Goal: Task Accomplishment & Management: Use online tool/utility

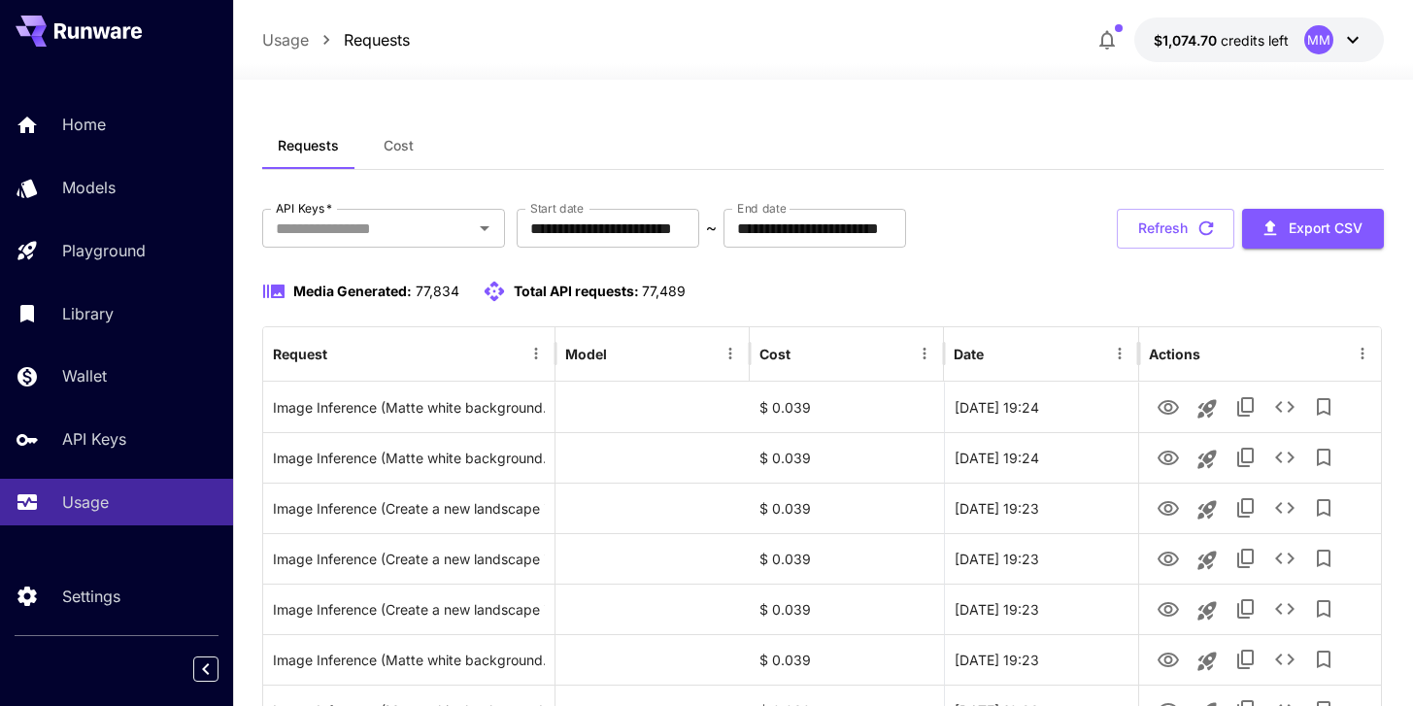
click at [408, 139] on span "Cost" at bounding box center [399, 145] width 30 height 17
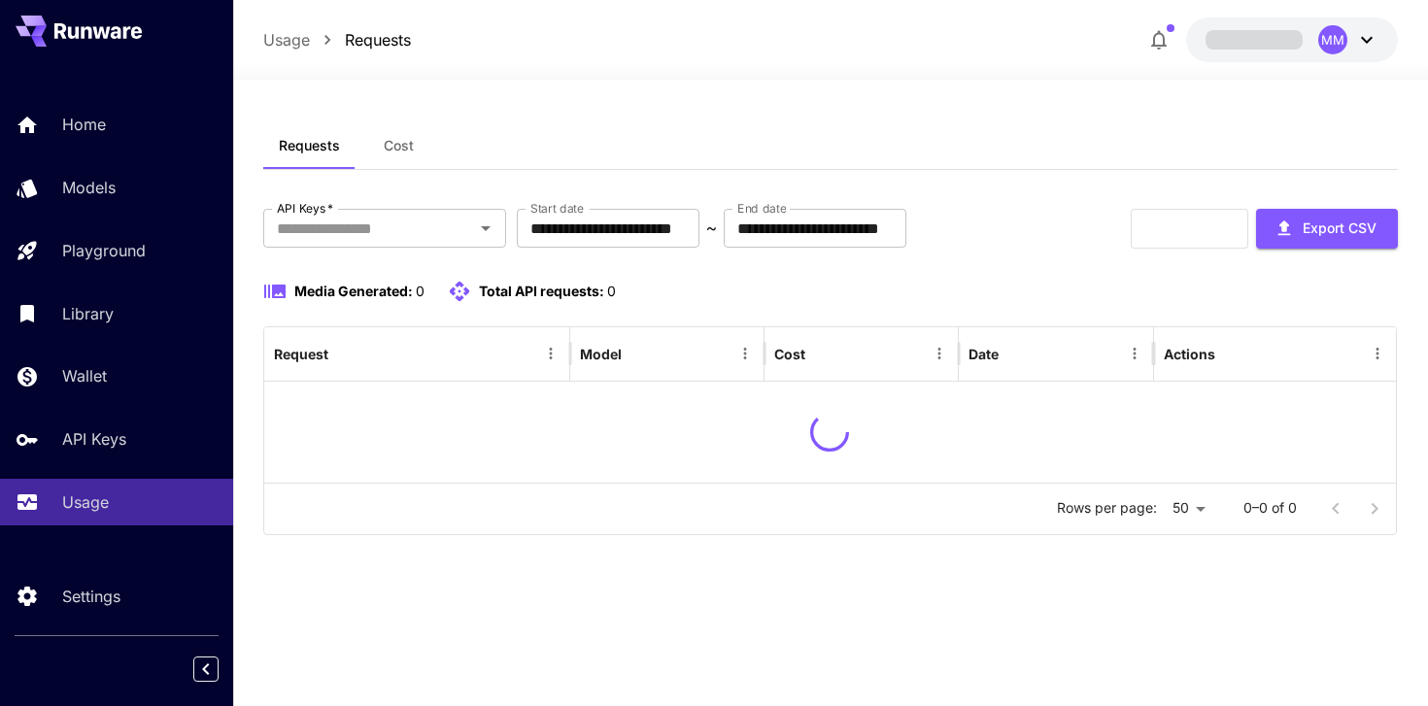
click at [392, 149] on span "Cost" at bounding box center [399, 145] width 30 height 17
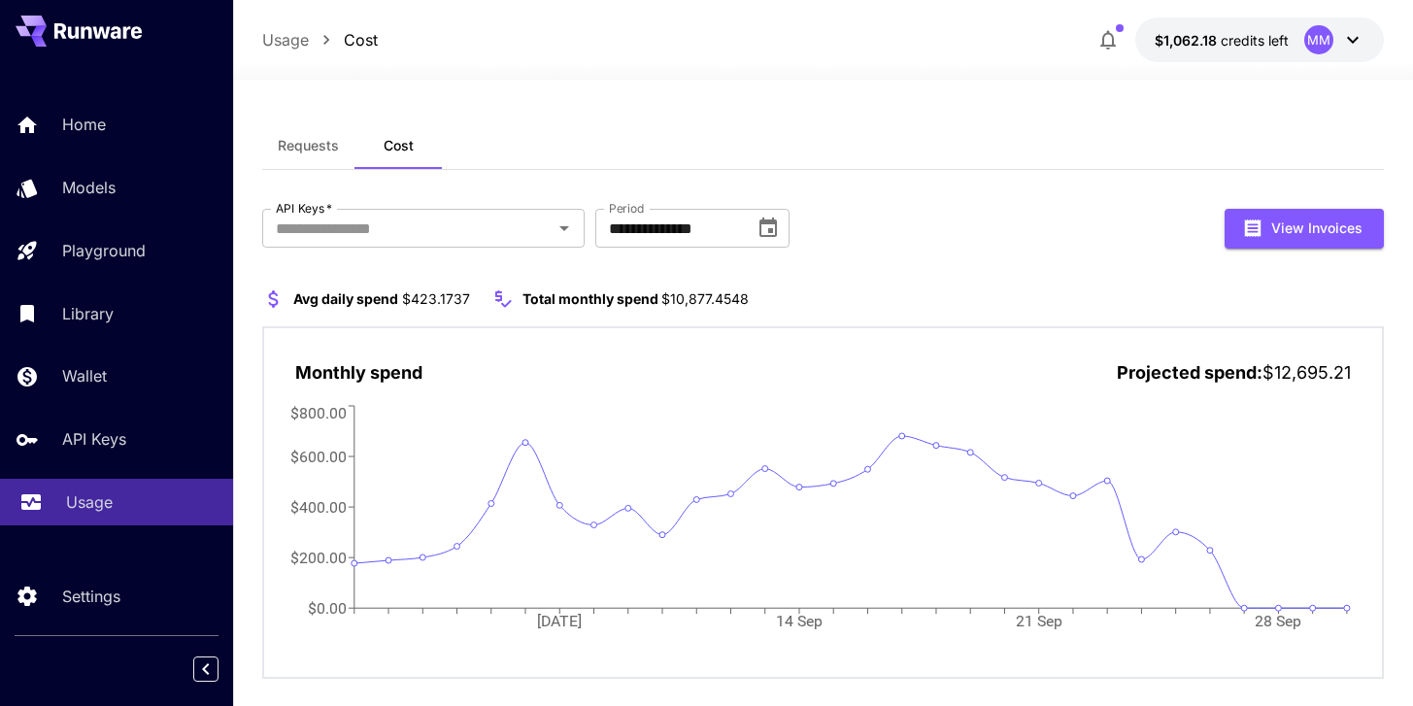
click at [120, 506] on div "Usage" at bounding box center [142, 502] width 152 height 23
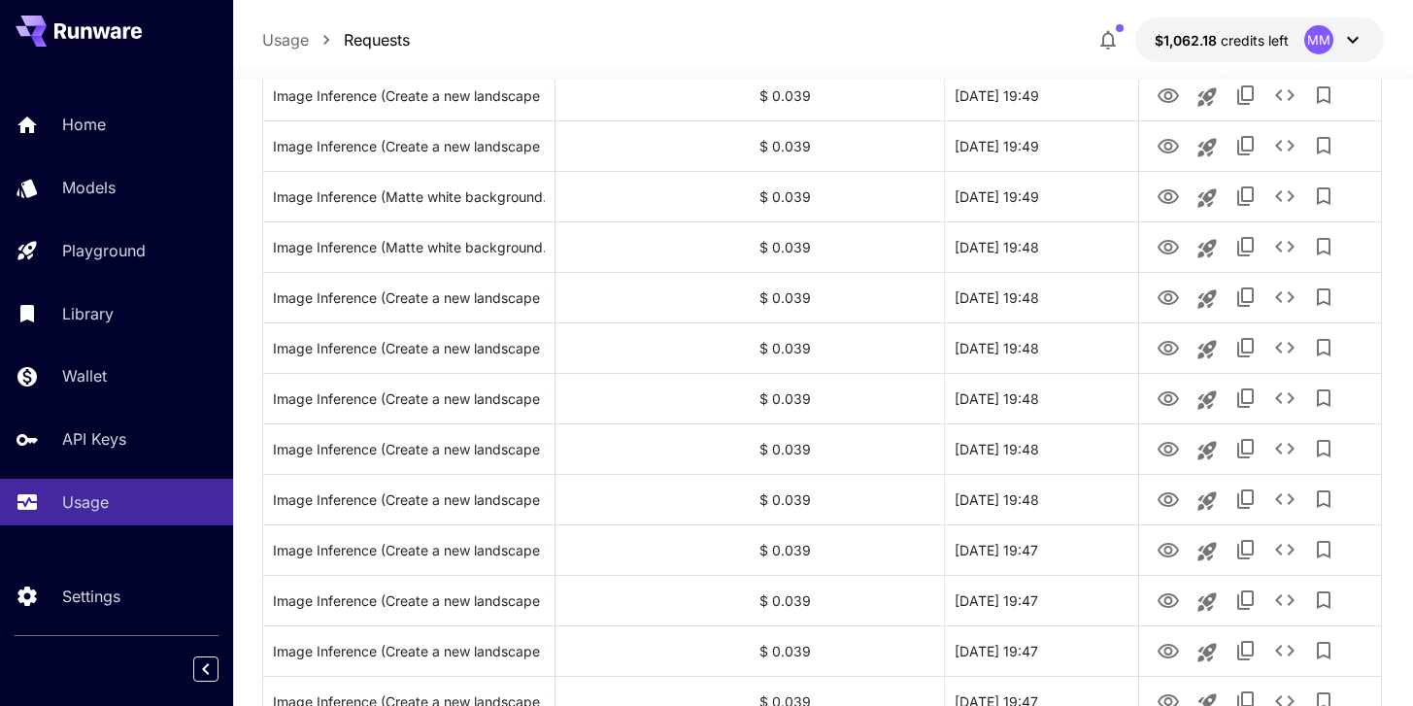
scroll to position [2311, 0]
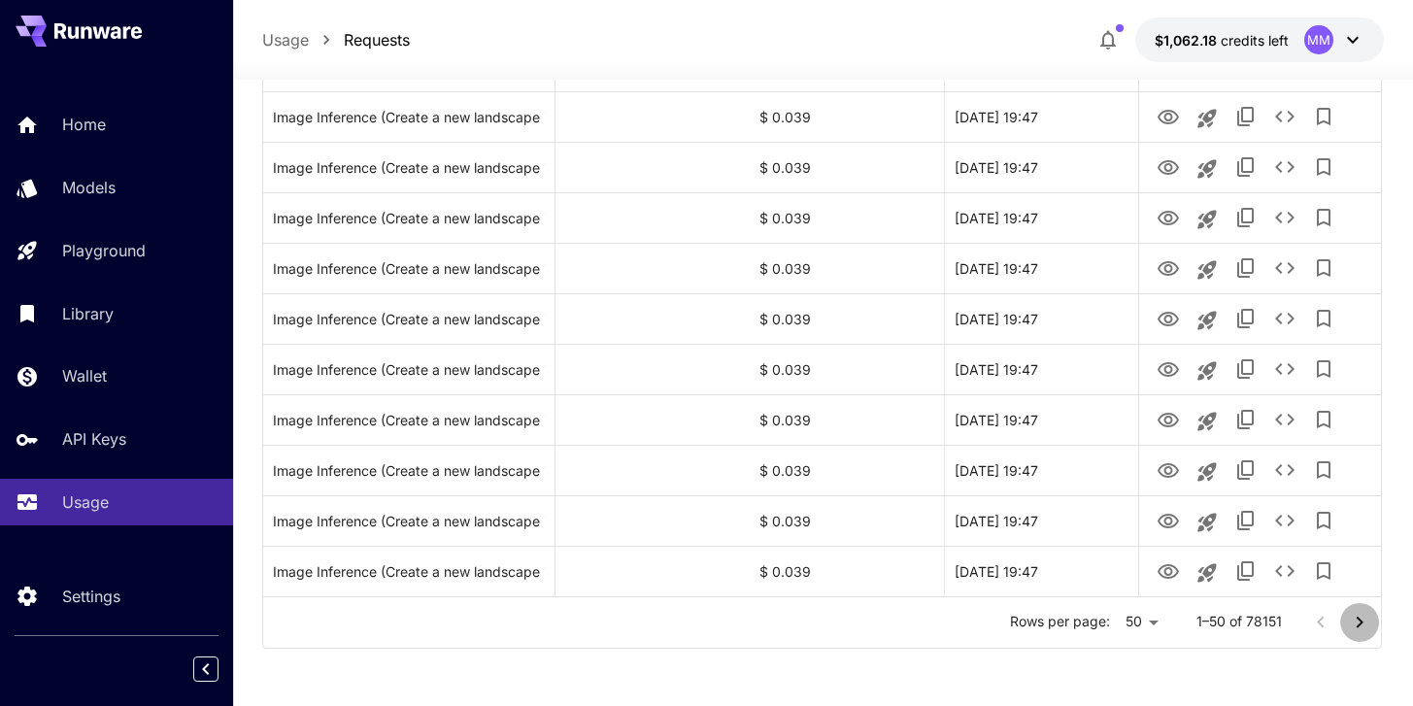
click at [1359, 627] on icon "Go to next page" at bounding box center [1359, 622] width 23 height 23
click at [1355, 623] on icon "Go to next page" at bounding box center [1359, 622] width 23 height 23
click at [1083, 617] on p "Rows per page:" at bounding box center [1037, 621] width 100 height 19
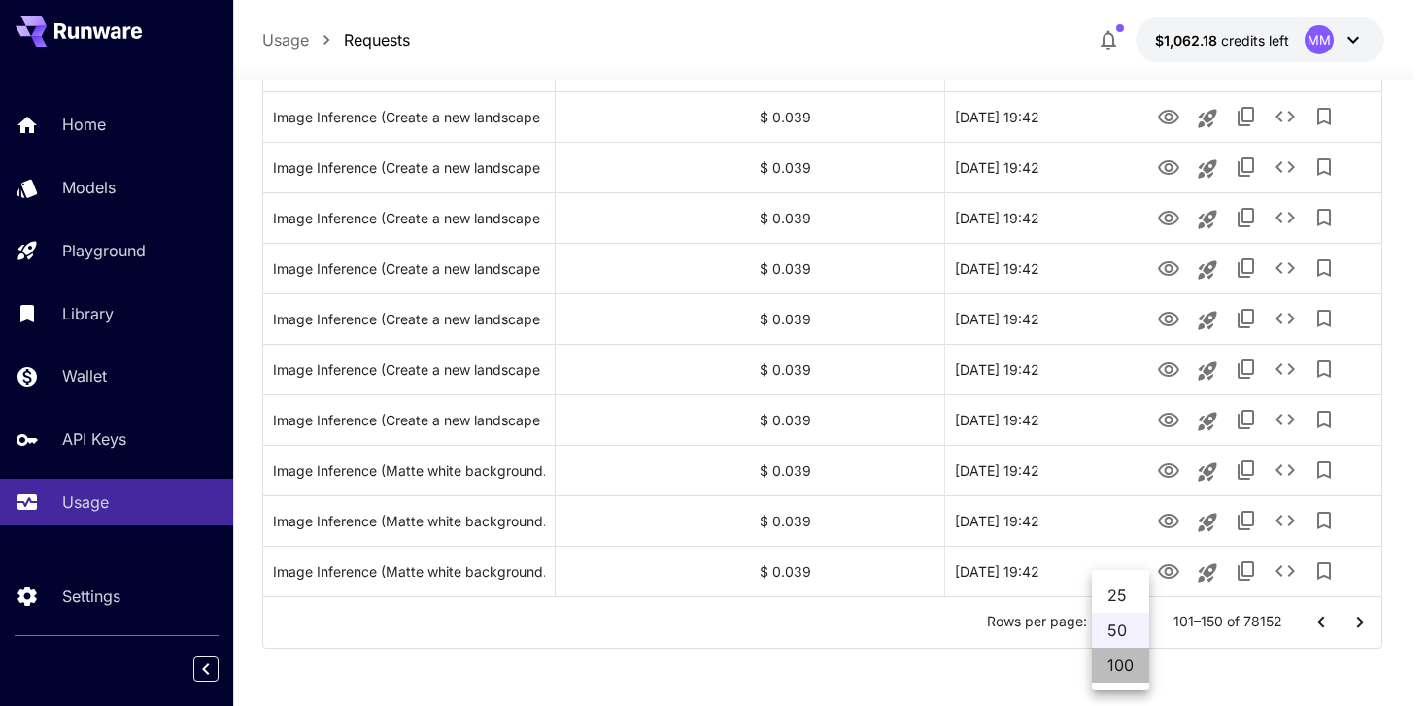
click at [1108, 674] on li "100" at bounding box center [1120, 665] width 57 height 35
type input "***"
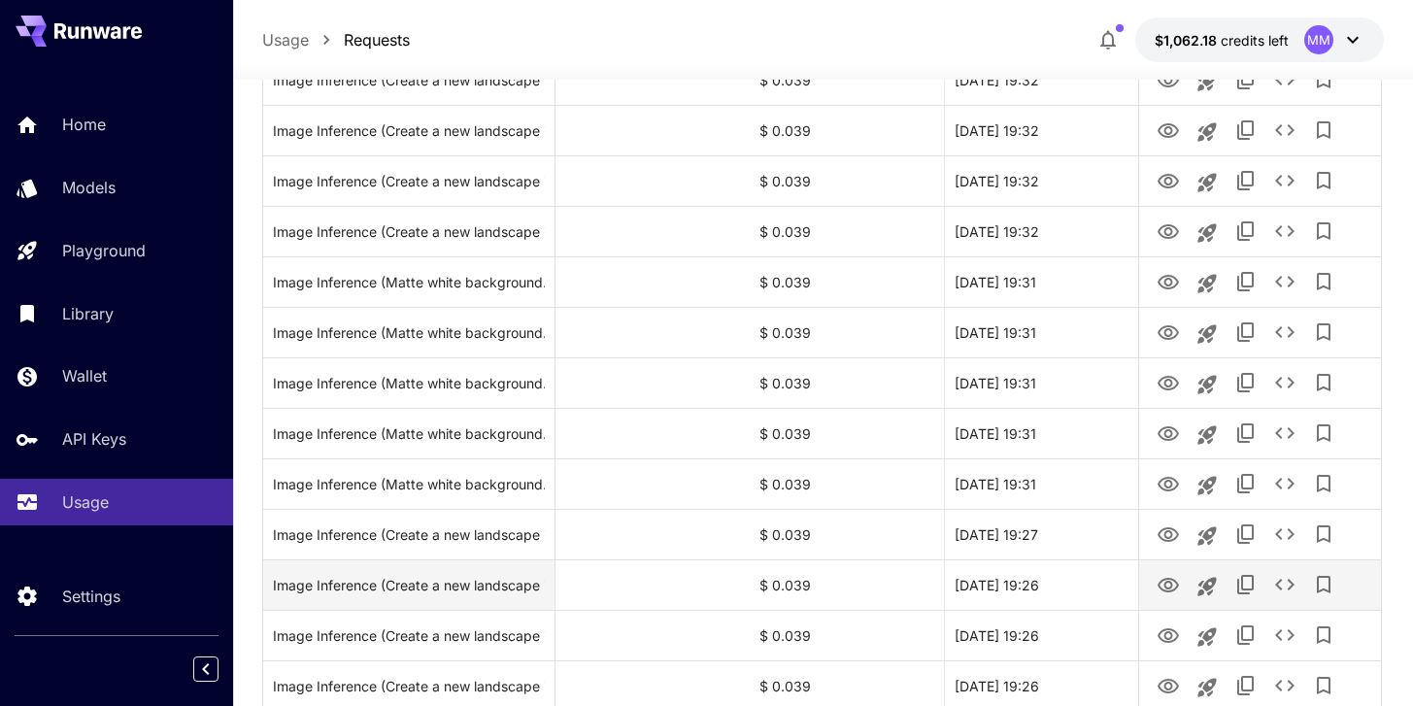
scroll to position [4836, 0]
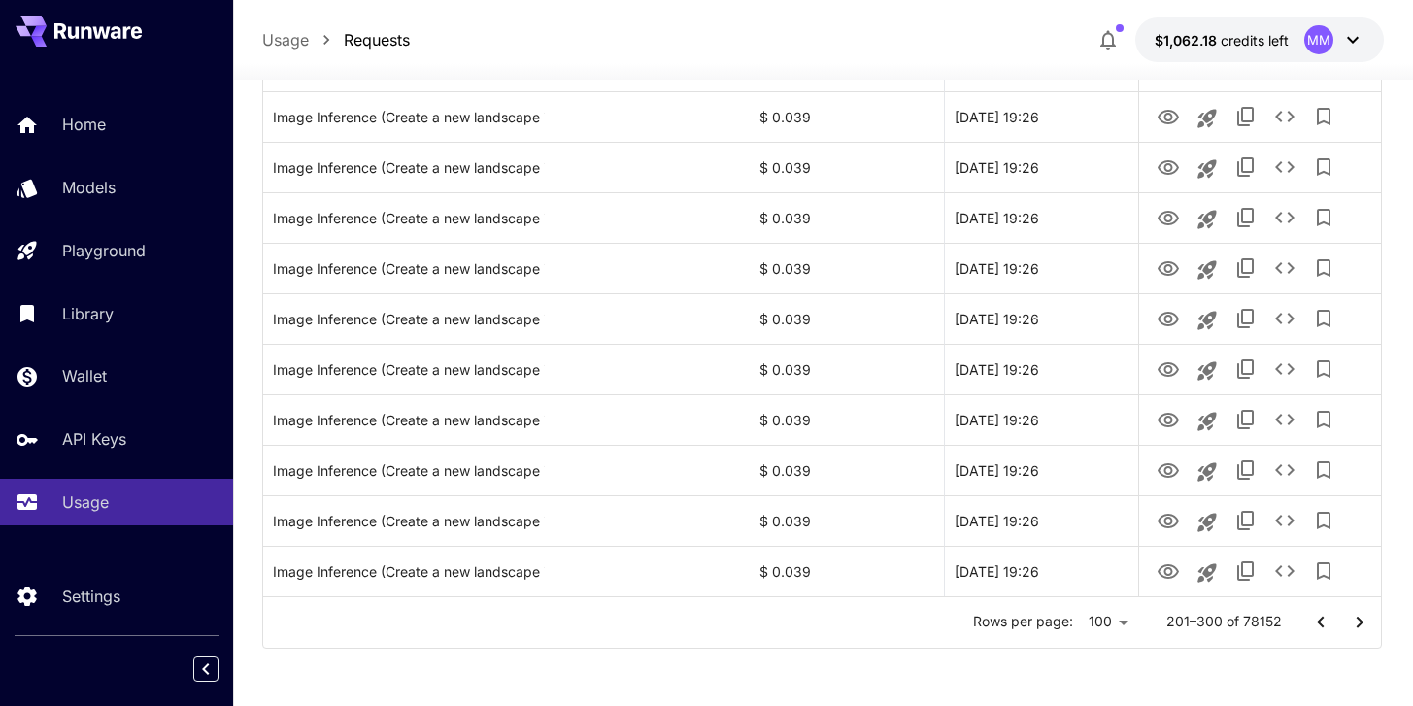
click at [1355, 621] on icon "Go to next page" at bounding box center [1359, 622] width 23 height 23
click at [1357, 606] on button "Go to next page" at bounding box center [1359, 622] width 39 height 39
click at [1365, 626] on icon "Go to next page" at bounding box center [1359, 622] width 23 height 23
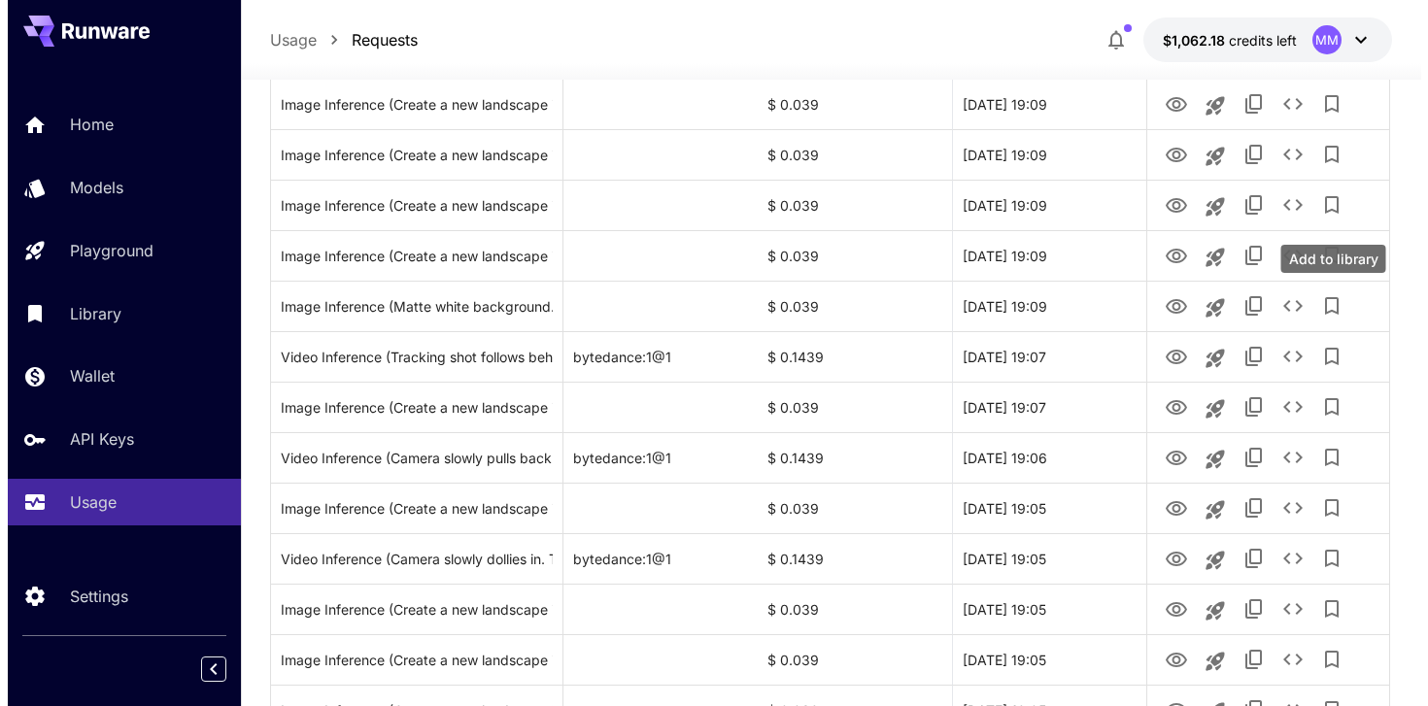
scroll to position [2324, 0]
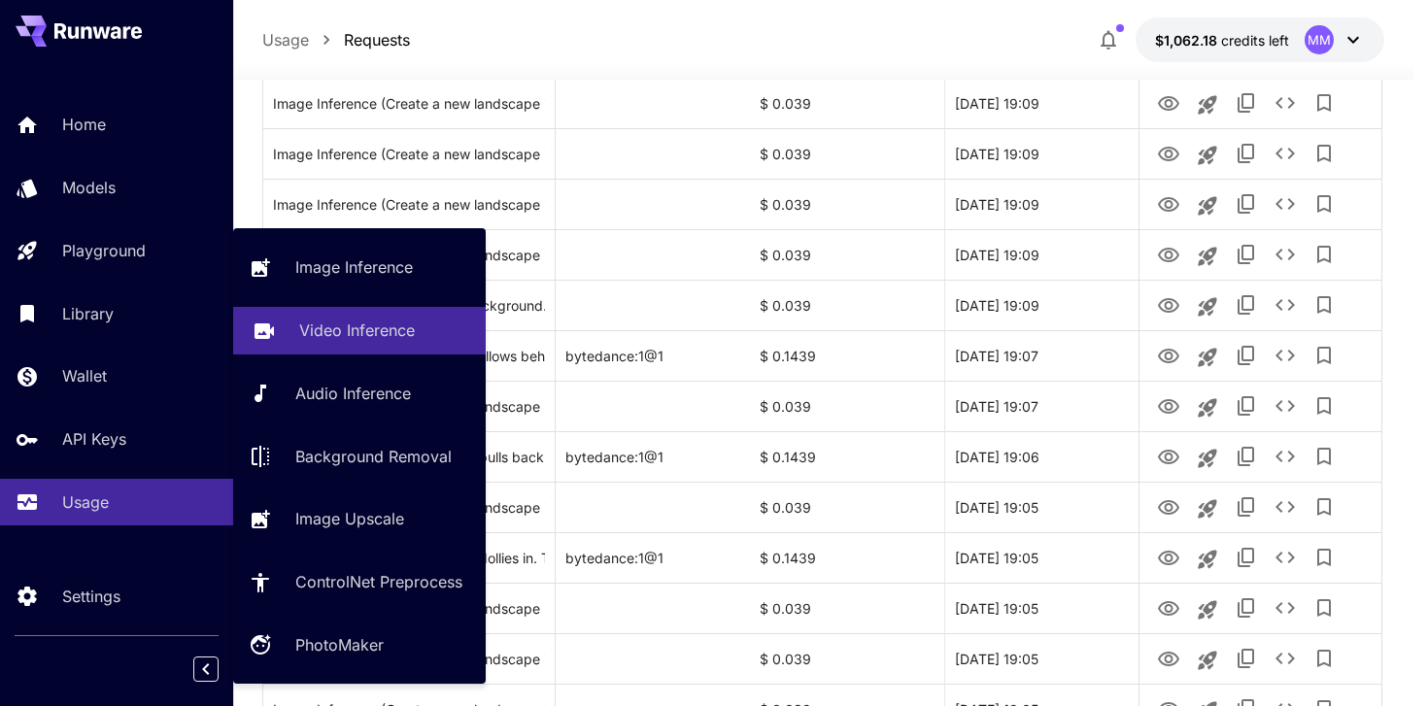
click at [296, 337] on link "Video Inference" at bounding box center [359, 331] width 253 height 48
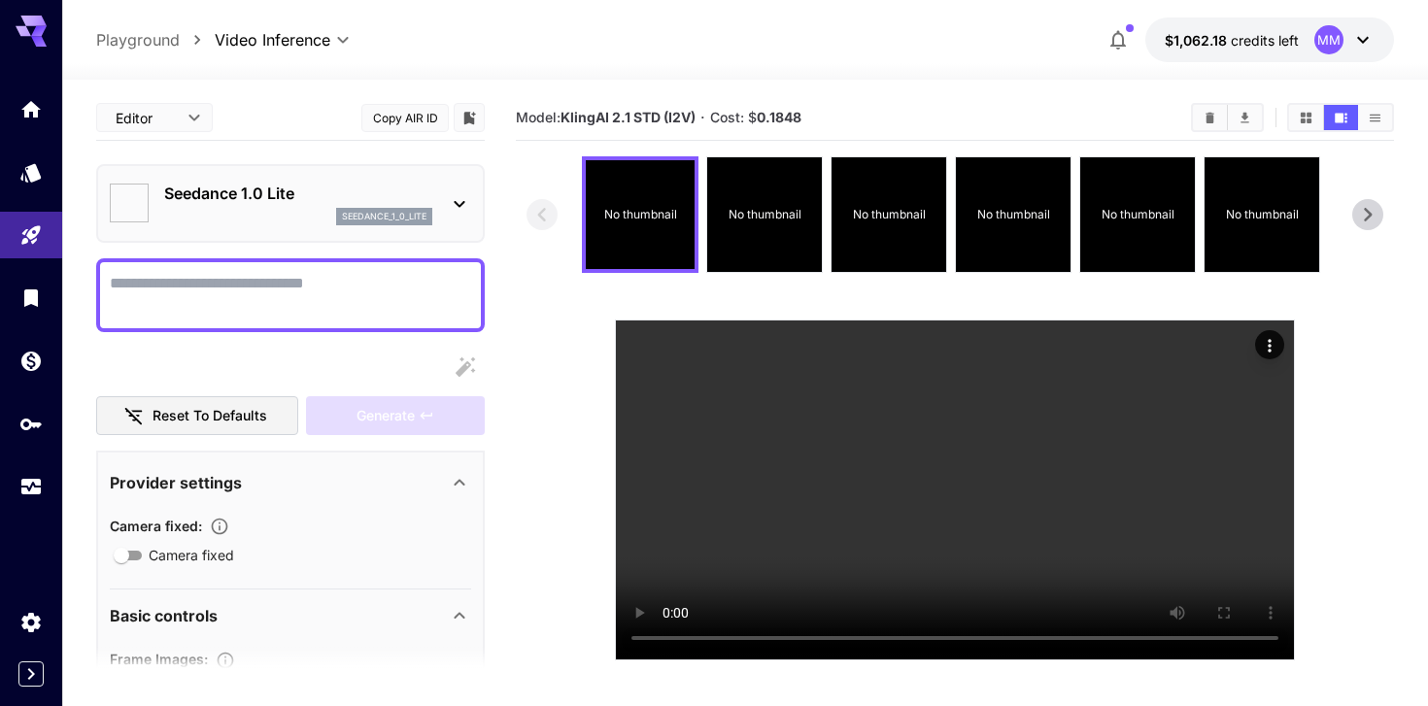
type input "*"
type input "**"
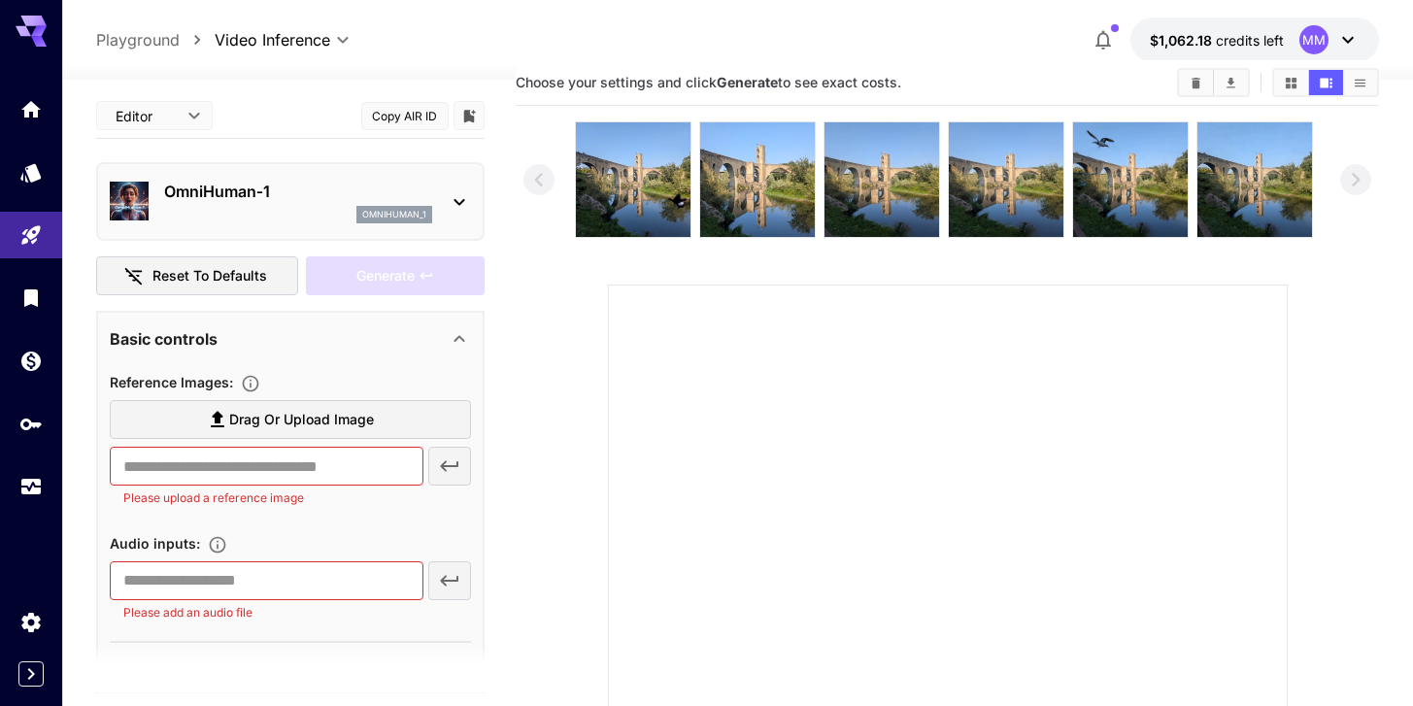
scroll to position [7, 0]
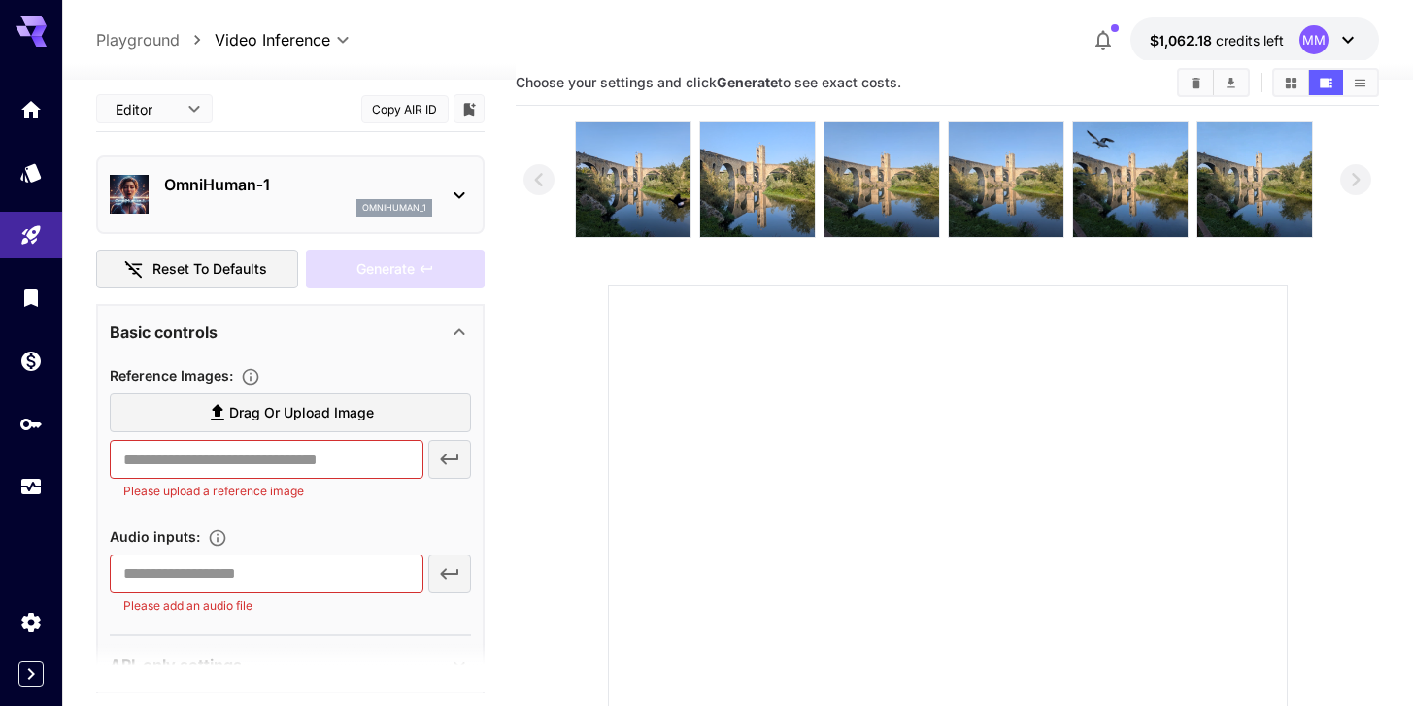
click at [380, 162] on div "OmniHuman‑1 omnihuman_1" at bounding box center [290, 194] width 389 height 79
click at [365, 175] on p "OmniHuman‑1" at bounding box center [298, 184] width 268 height 23
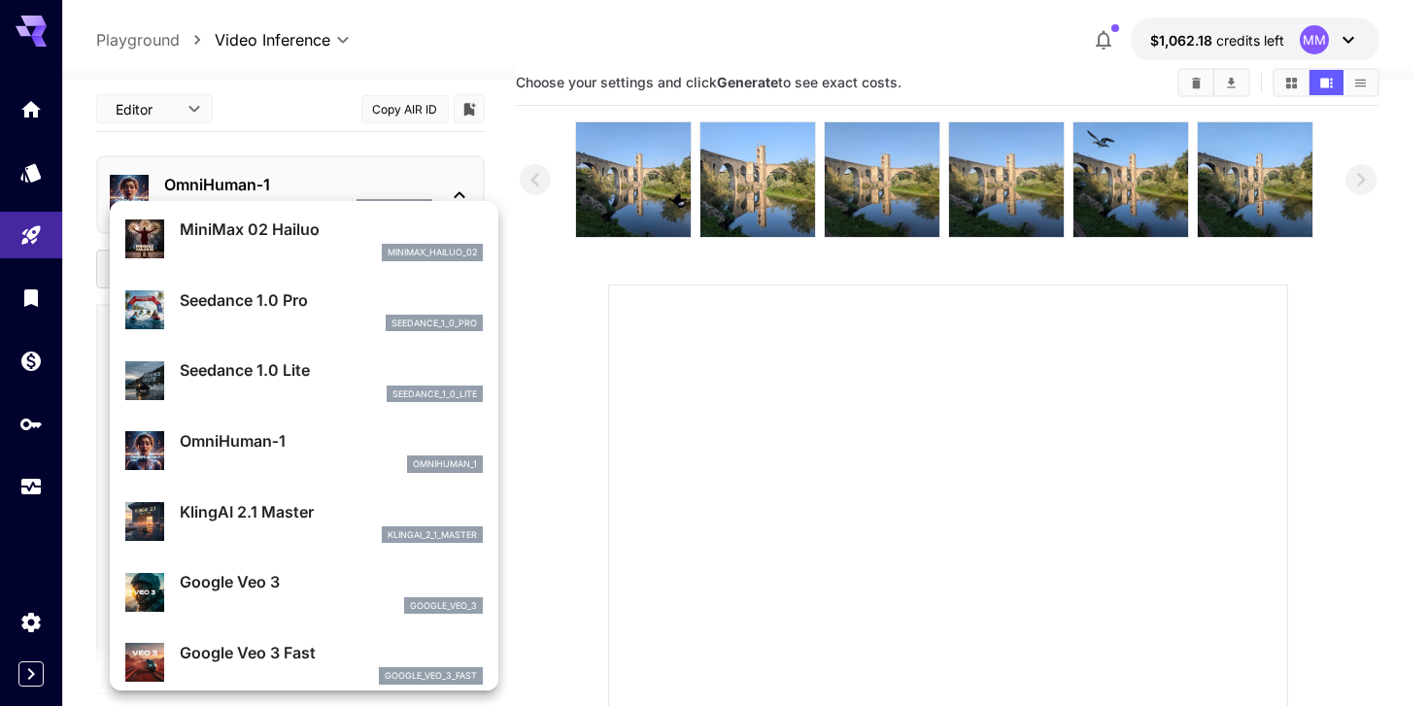
scroll to position [94, 0]
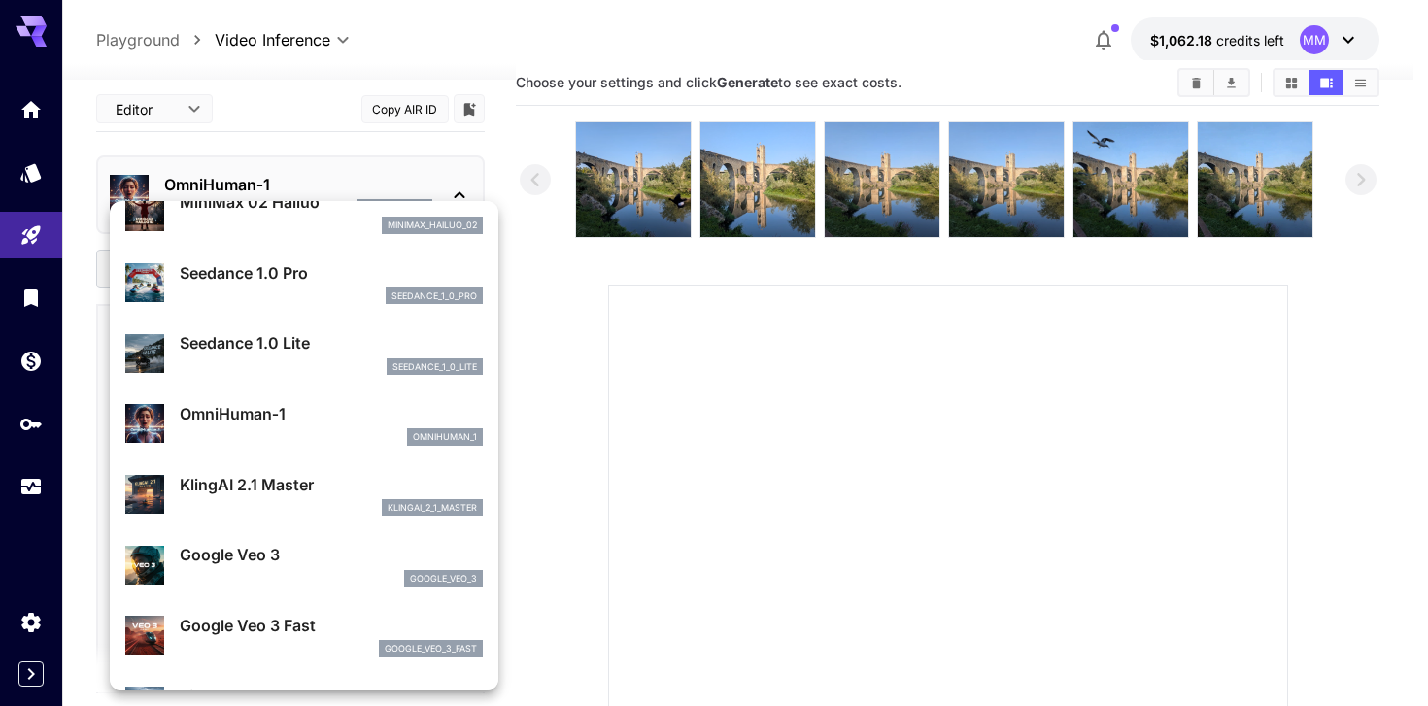
click at [298, 478] on p "KlingAI 2.1 Master" at bounding box center [331, 484] width 303 height 23
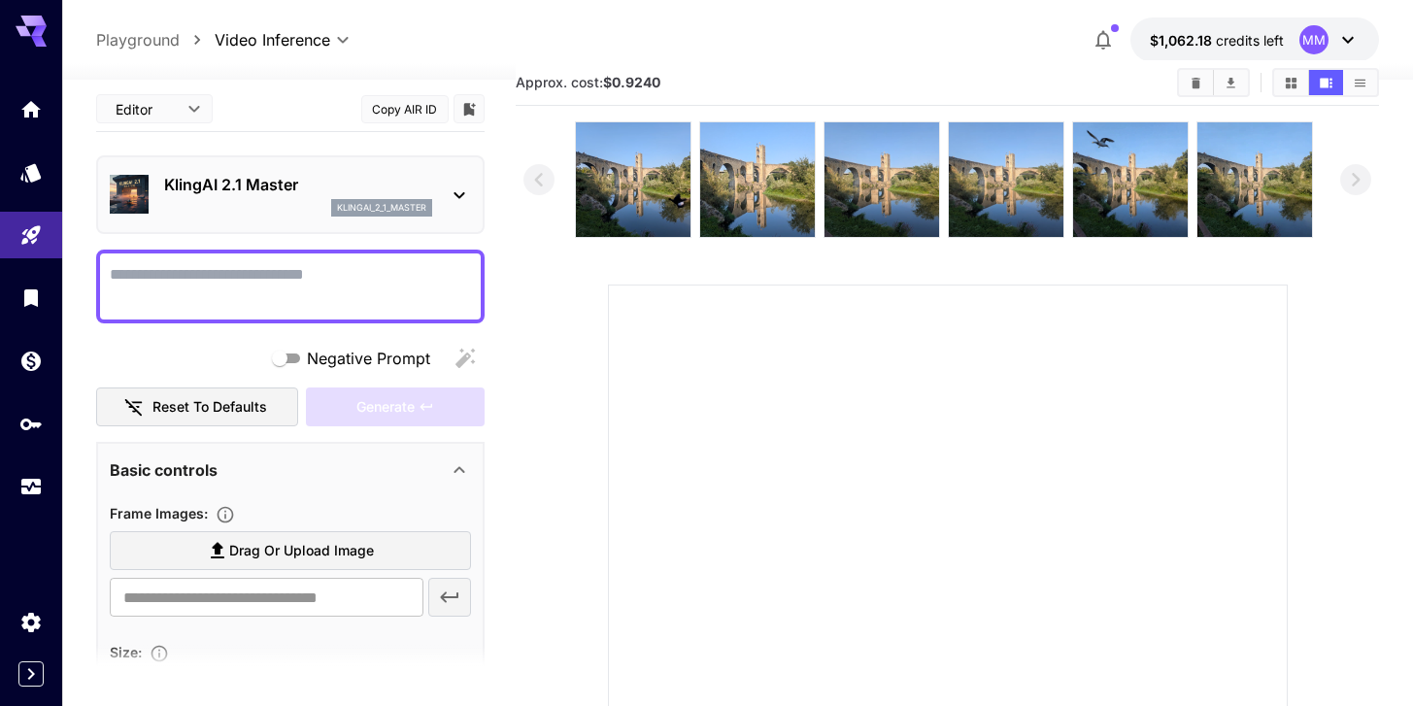
click at [281, 209] on div "klingai_2_1_master" at bounding box center [298, 207] width 268 height 17
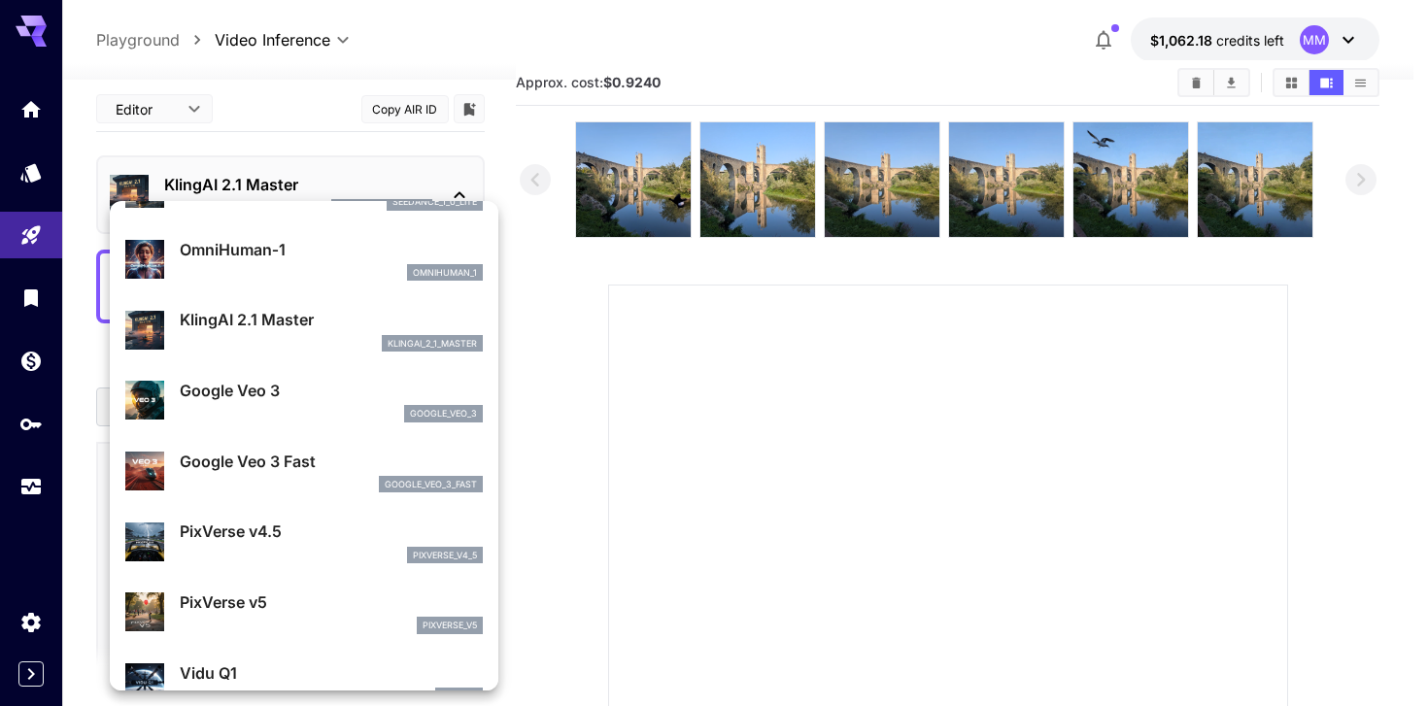
scroll to position [265, 0]
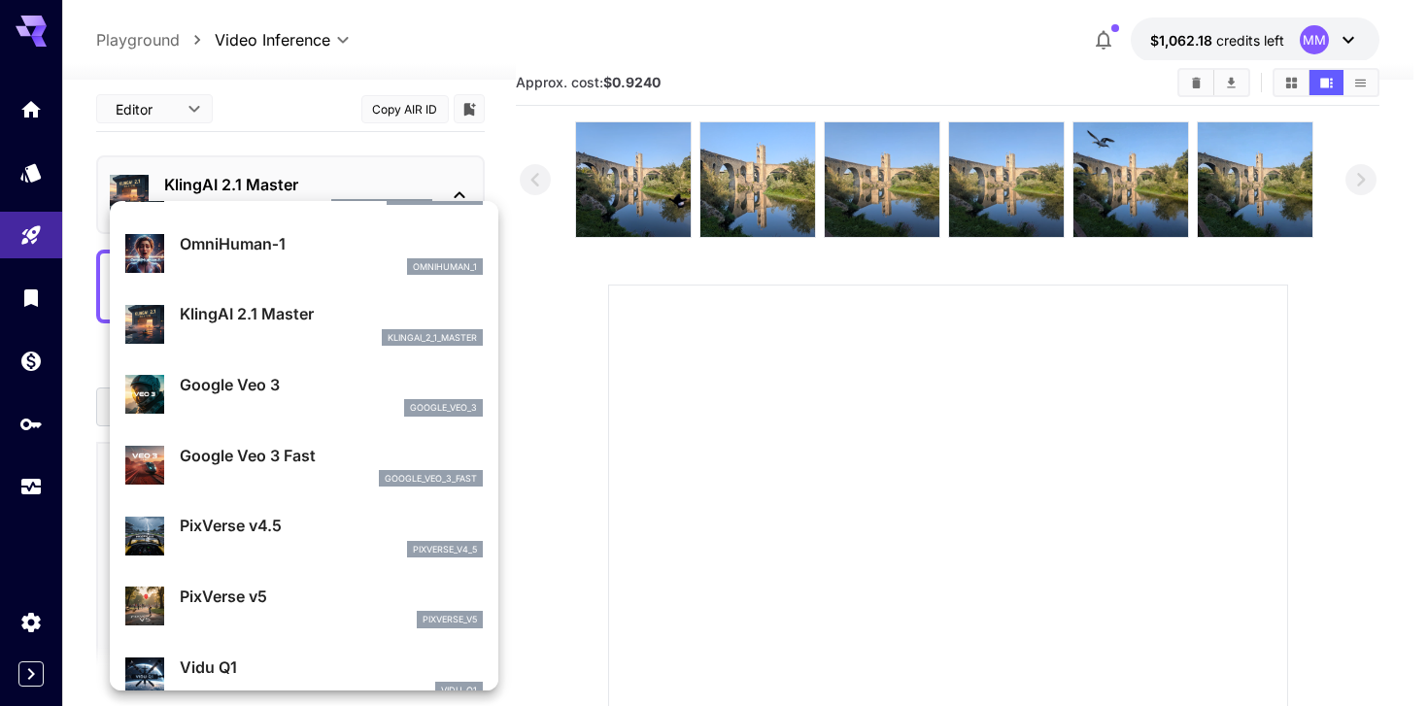
click at [337, 474] on div "google_veo_3_fast" at bounding box center [331, 478] width 303 height 17
type input "*"
type input "**********"
type input "****"
type input "***"
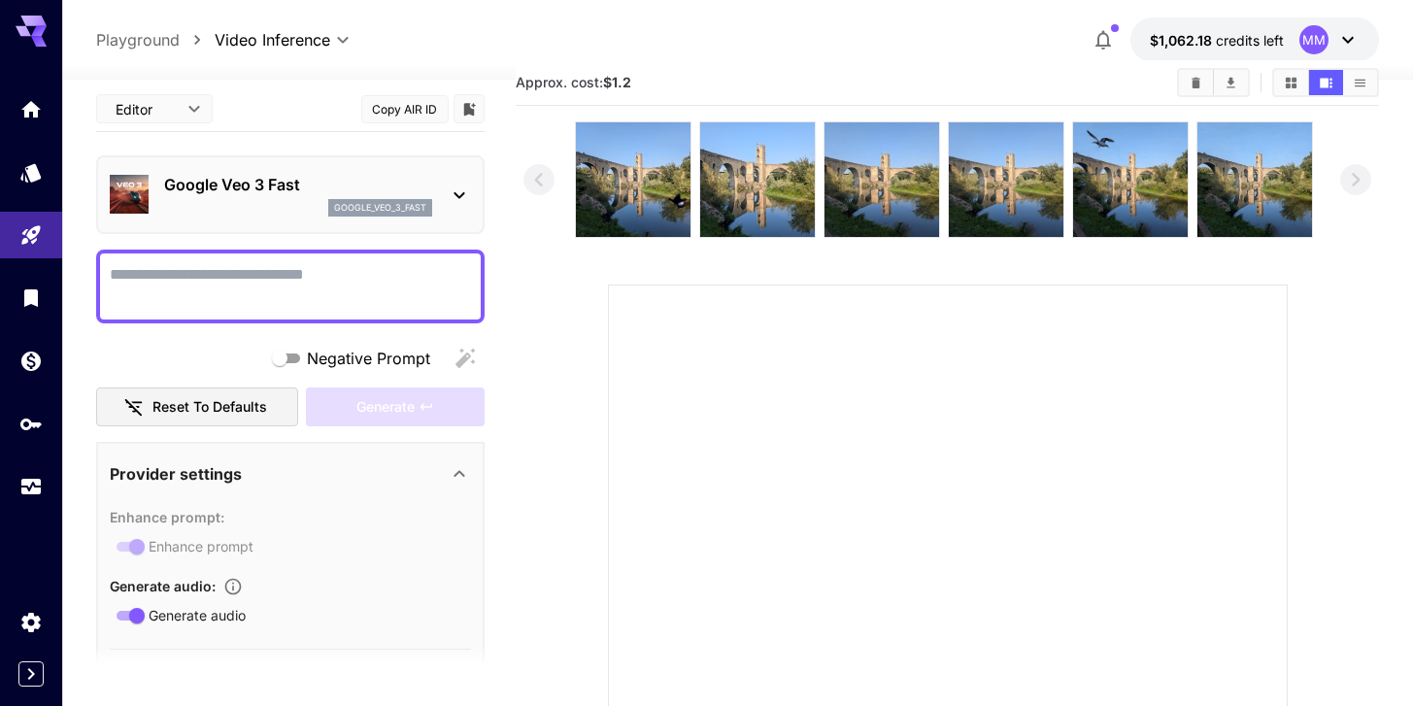
click at [345, 200] on div "google_veo_3_fast" at bounding box center [380, 207] width 104 height 17
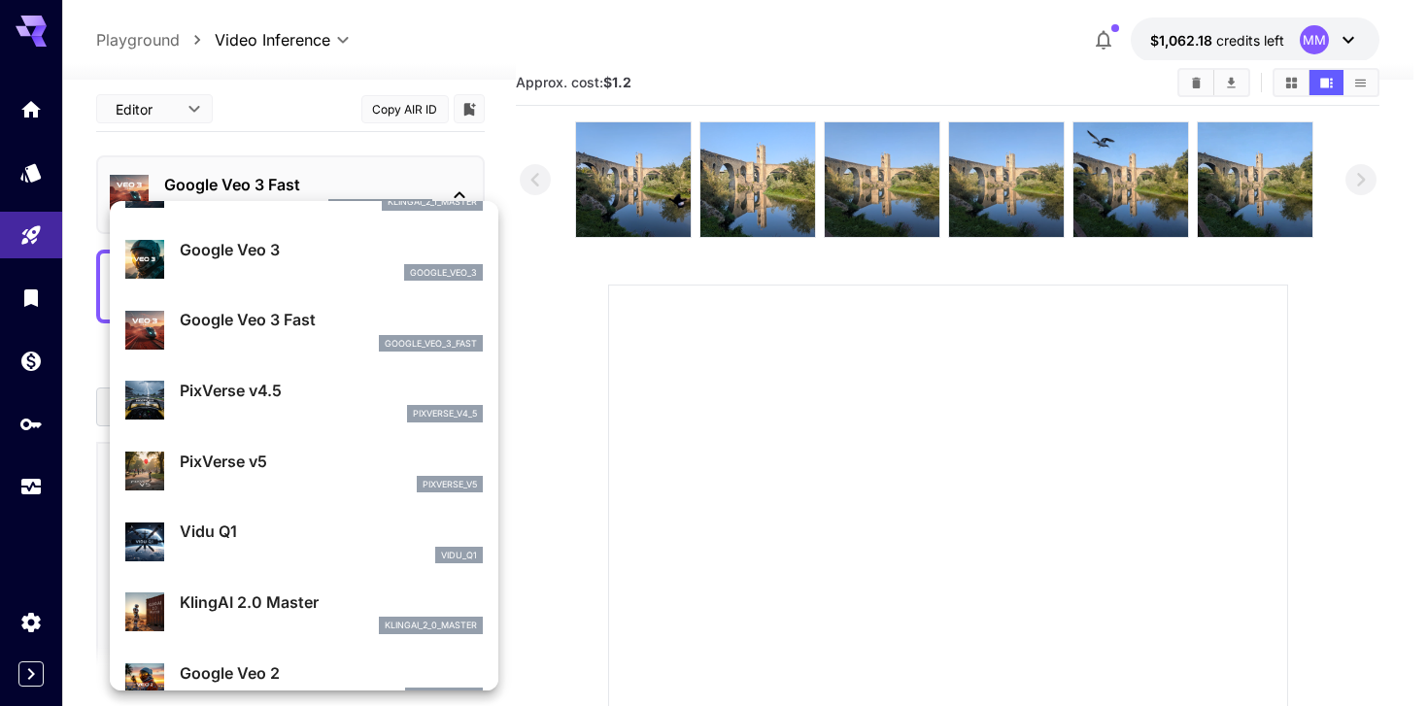
scroll to position [424, 0]
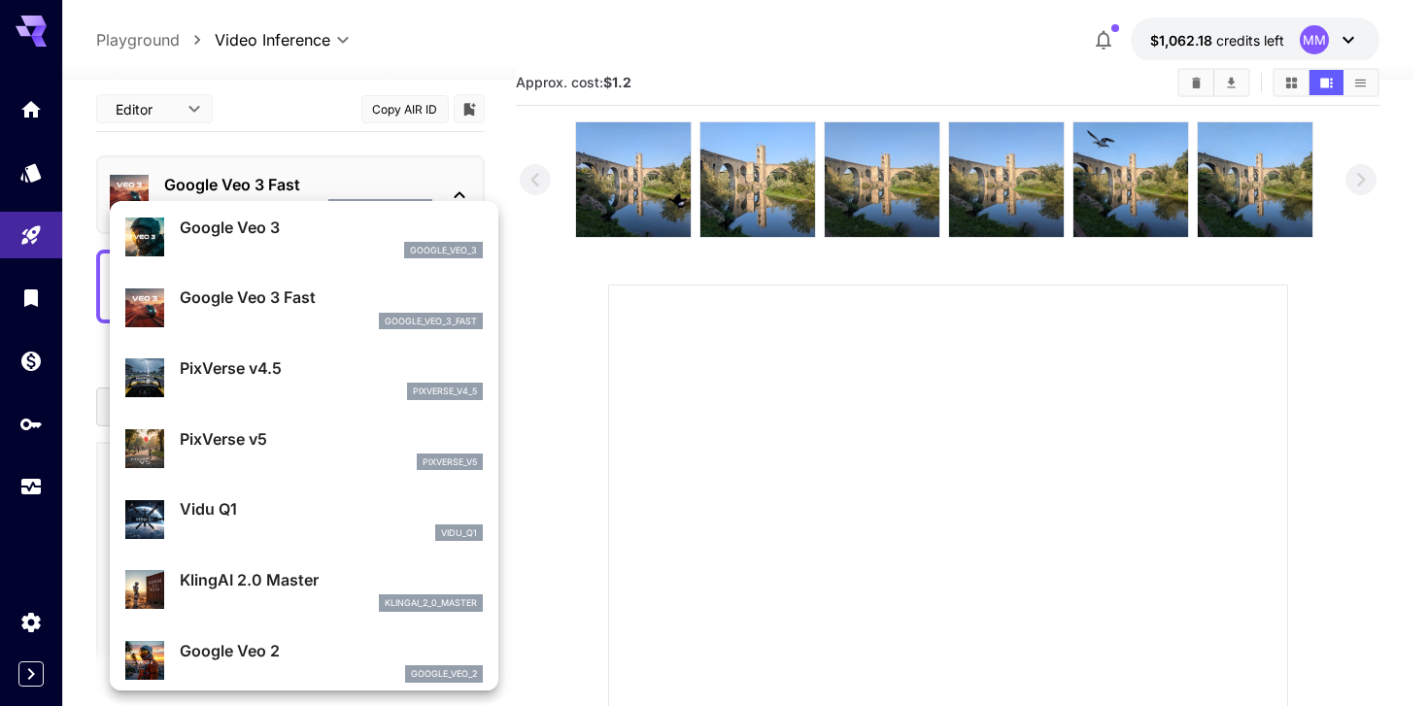
click at [337, 462] on div "pixverse_v5" at bounding box center [331, 462] width 303 height 17
type input "*"
type input "**********"
type input "****"
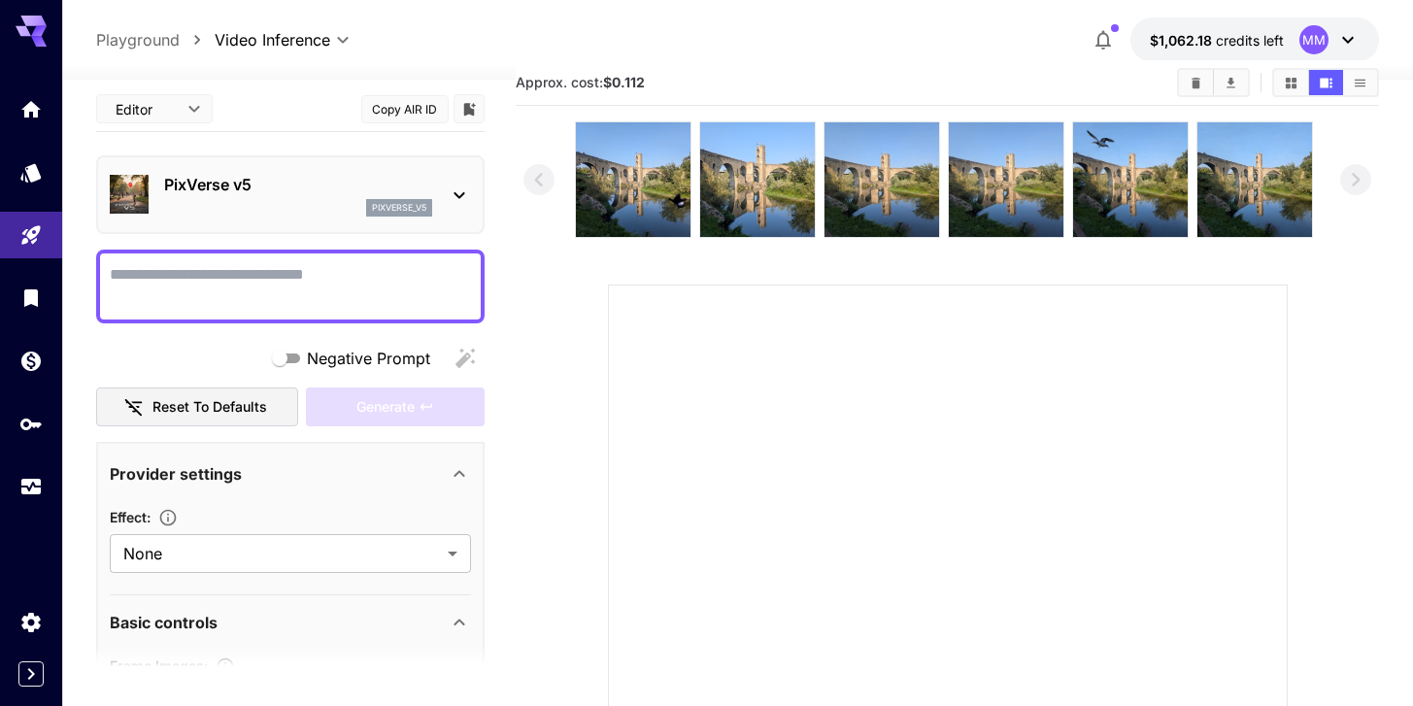
click at [309, 204] on div "pixverse_v5" at bounding box center [298, 207] width 268 height 17
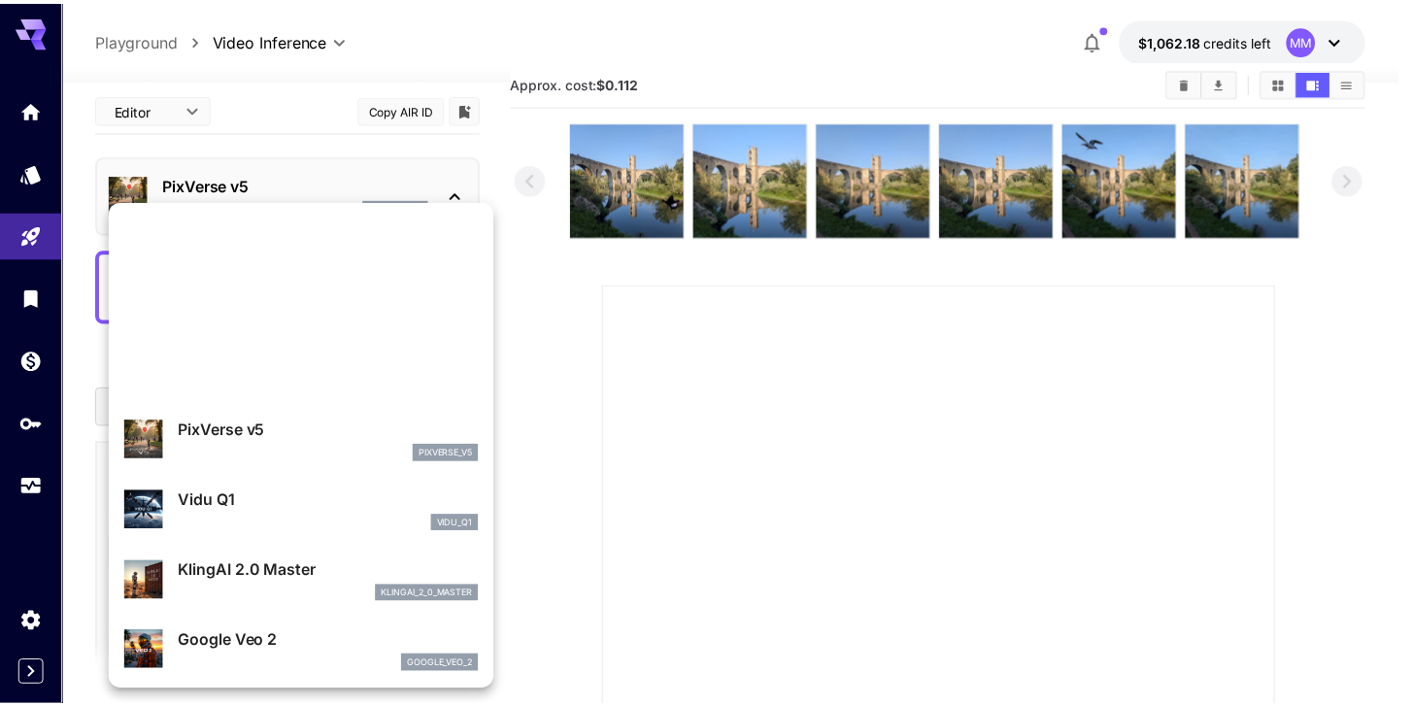
scroll to position [0, 0]
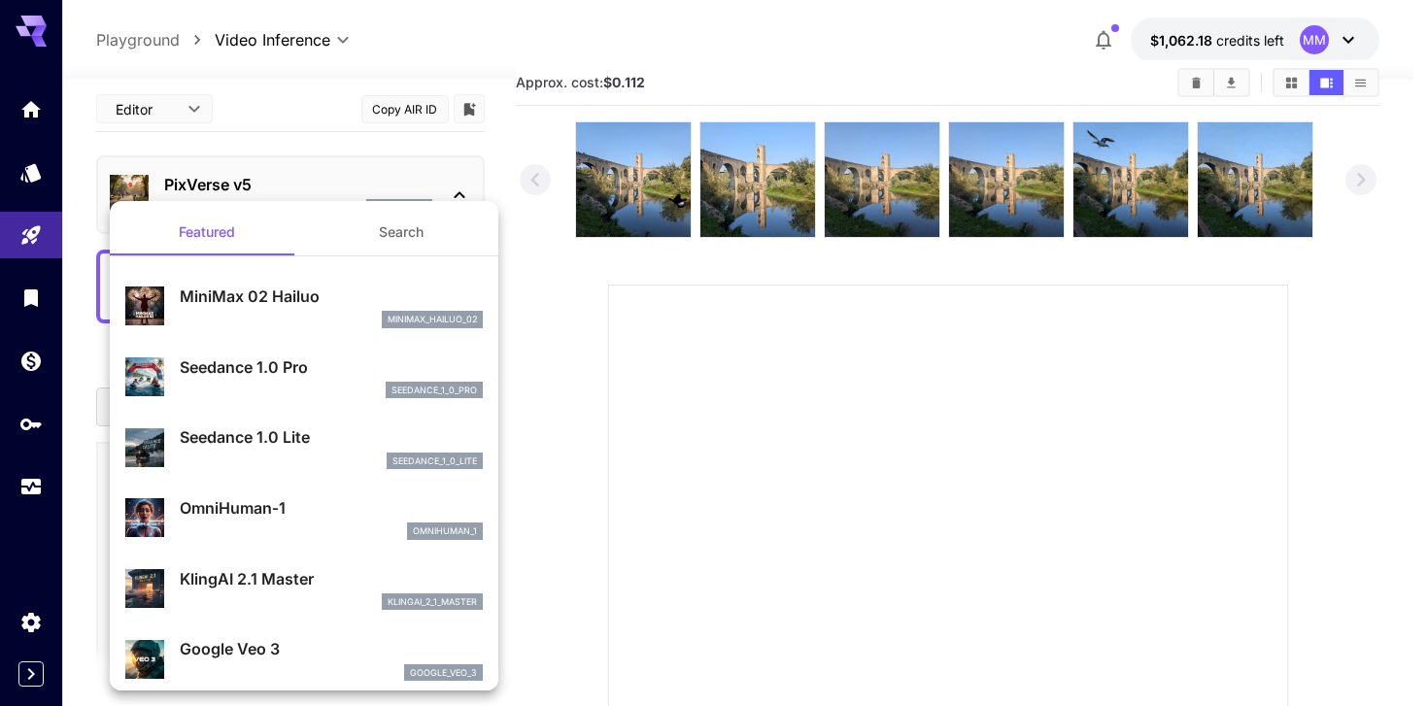
click at [574, 329] on div at bounding box center [714, 353] width 1428 height 706
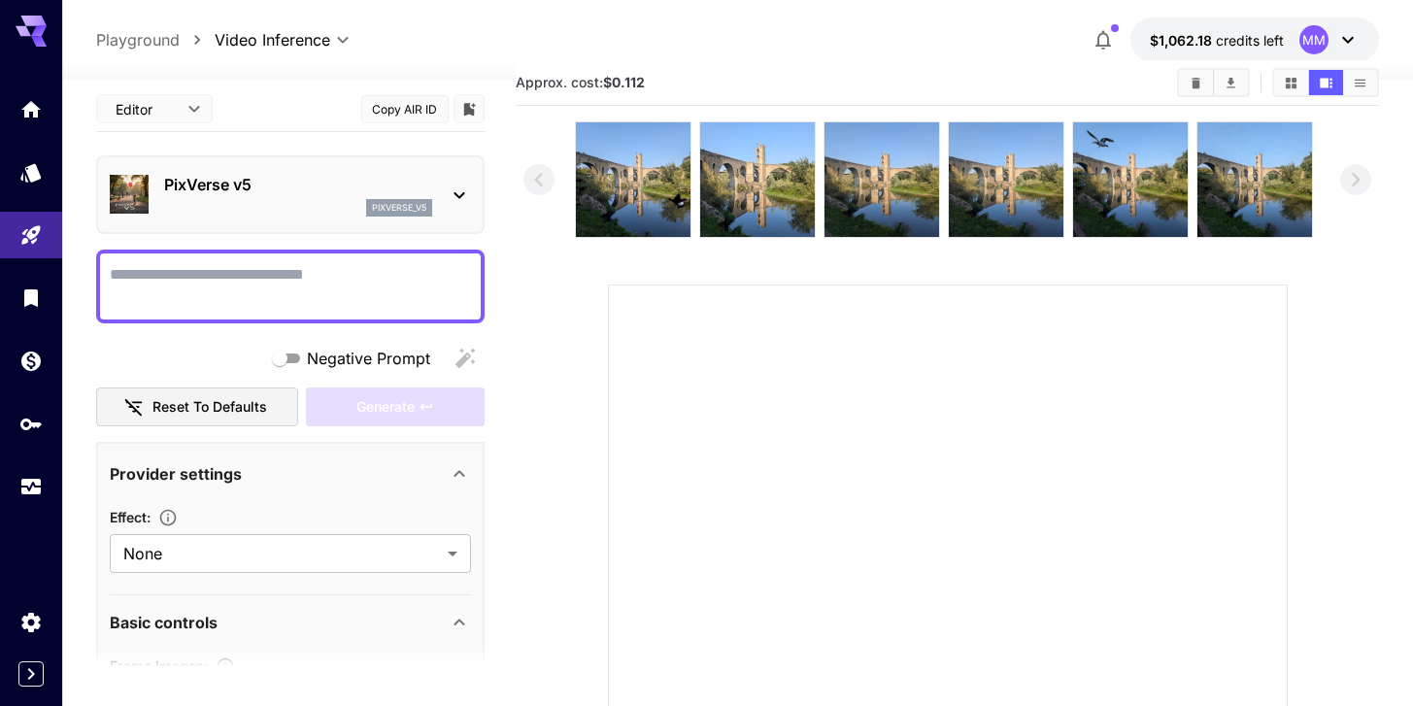
click at [797, 71] on div "Approx. cost: $0.112" at bounding box center [948, 82] width 864 height 29
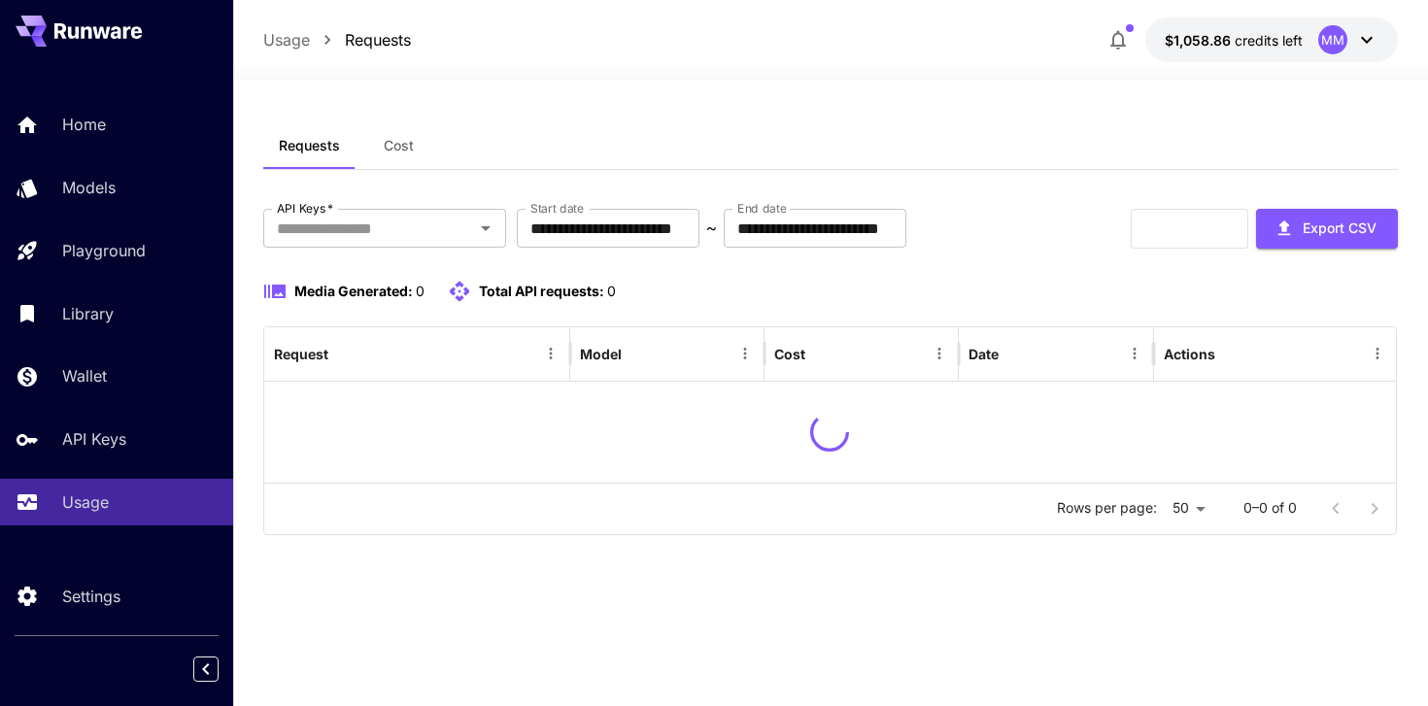
click at [409, 164] on button "Cost" at bounding box center [399, 145] width 87 height 47
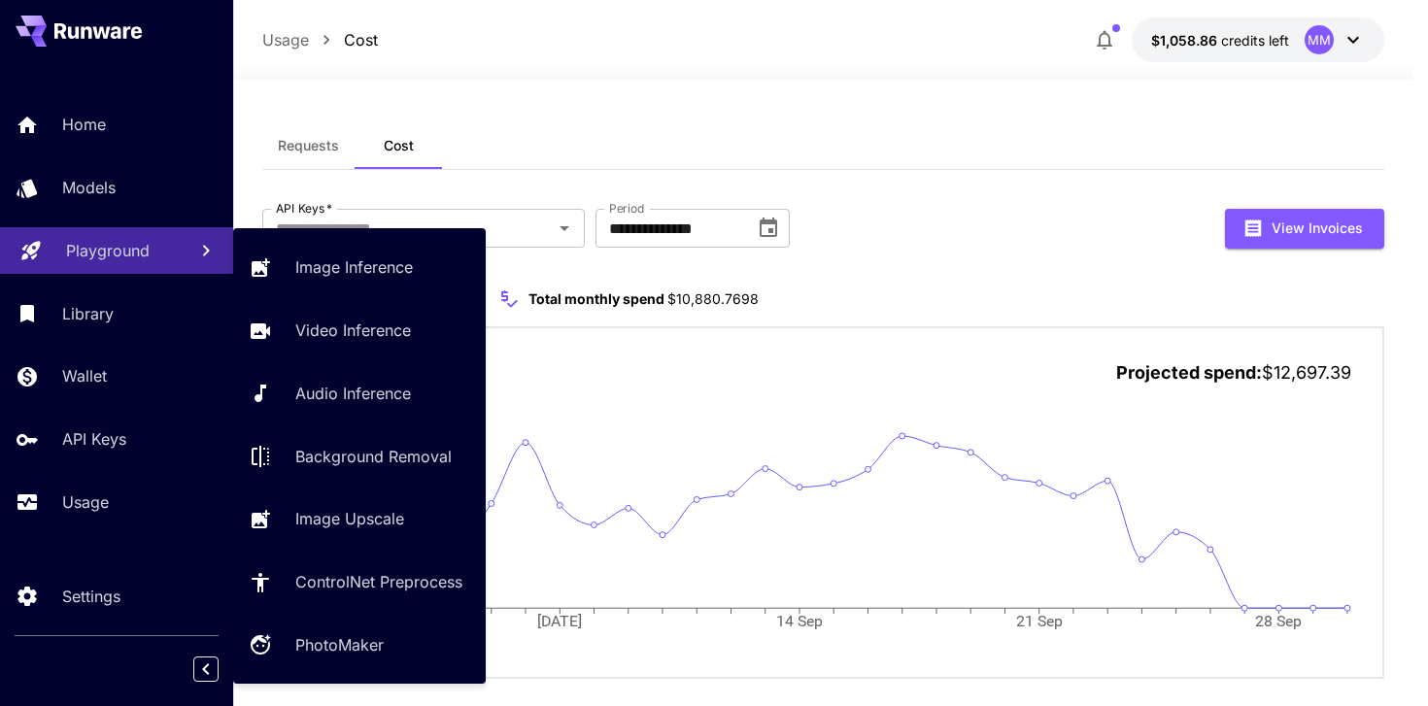
click at [119, 236] on link "Playground" at bounding box center [116, 251] width 233 height 48
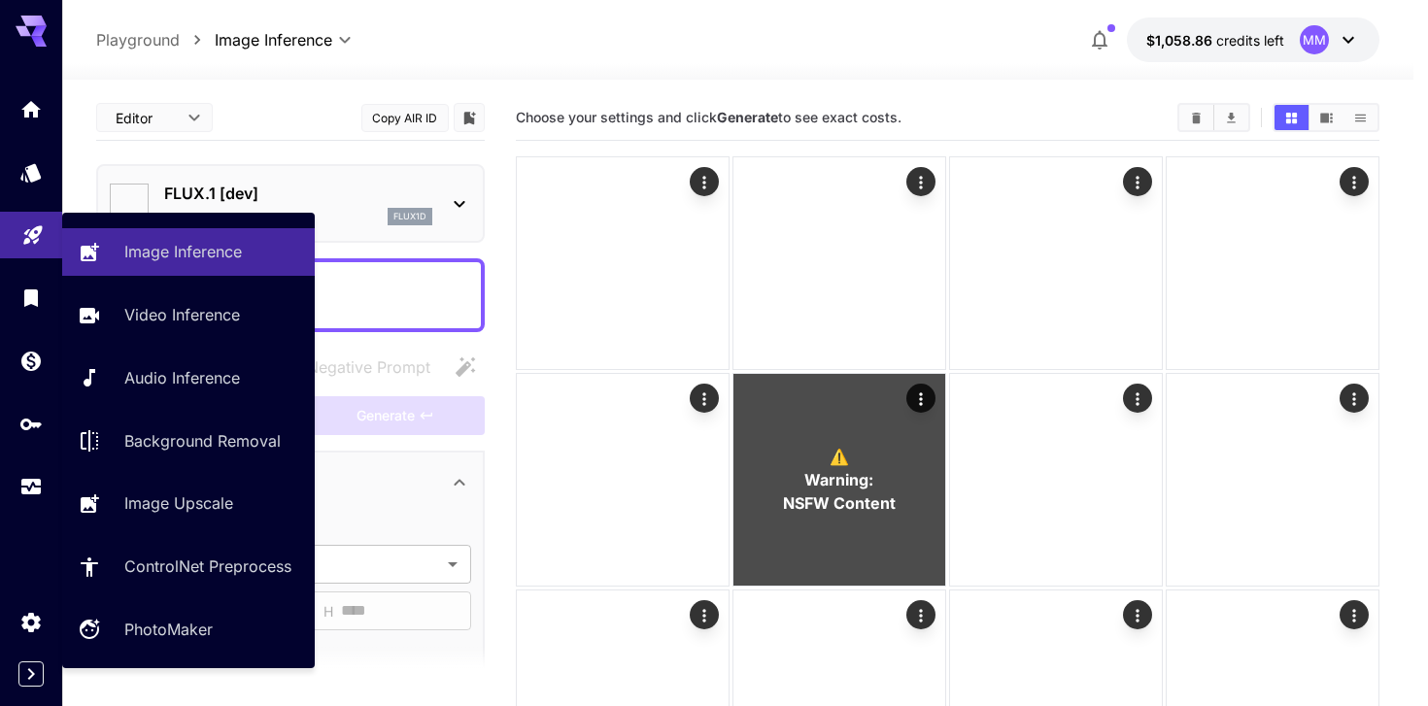
type input "**********"
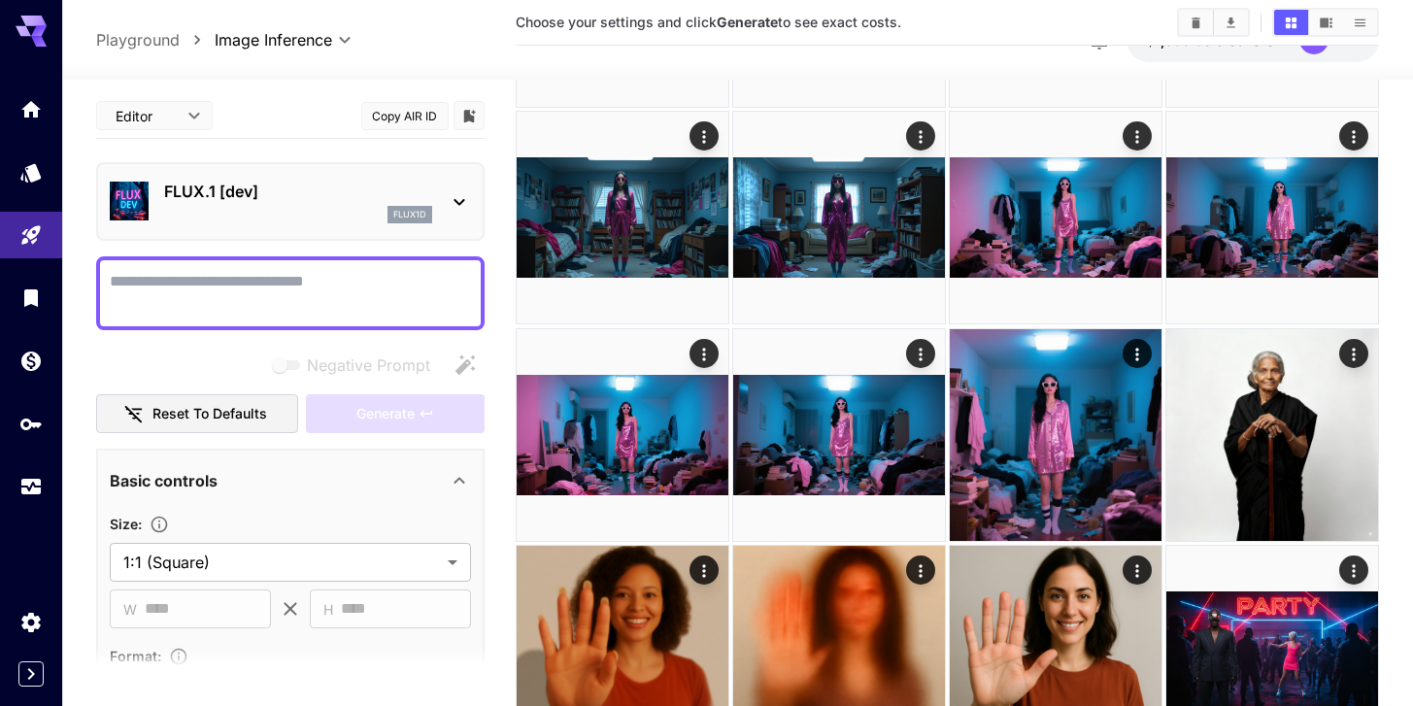
scroll to position [864, 0]
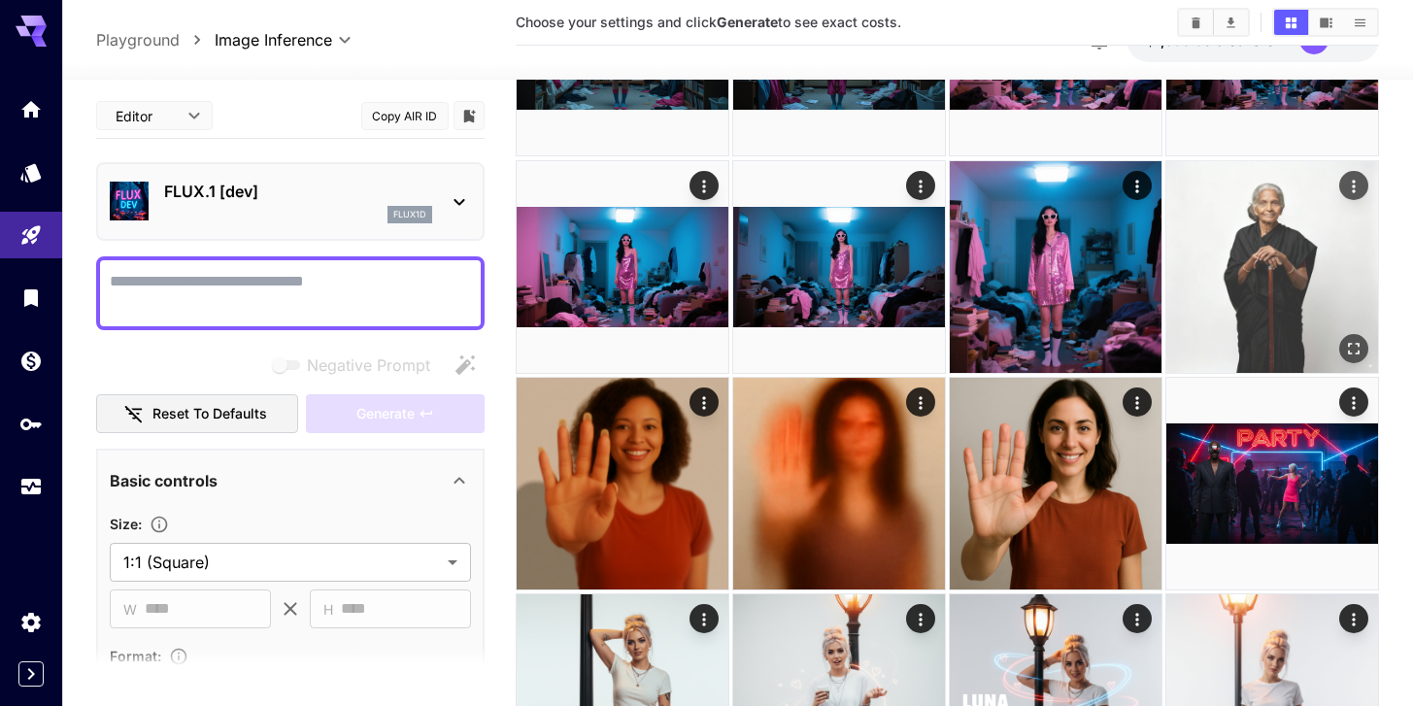
click at [1269, 254] on img at bounding box center [1273, 267] width 212 height 212
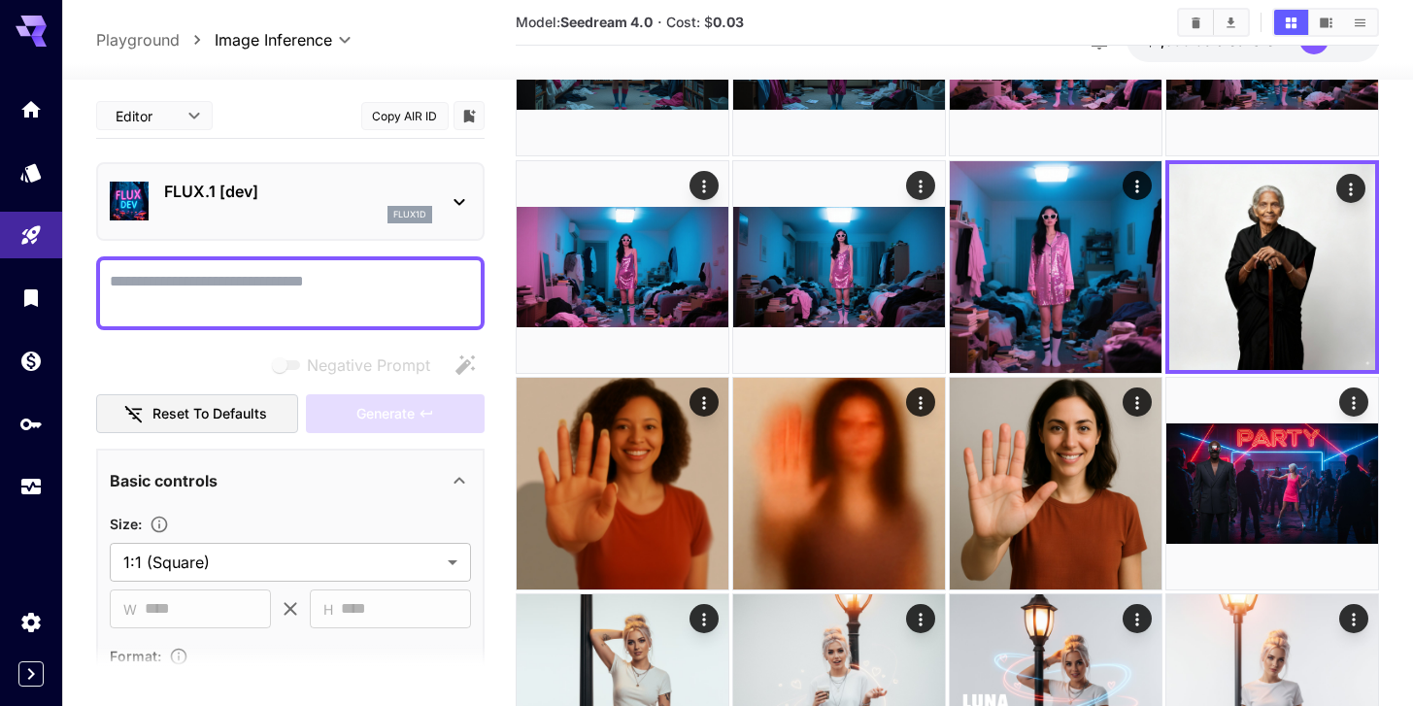
click at [337, 190] on p "FLUX.1 [dev]" at bounding box center [298, 191] width 268 height 23
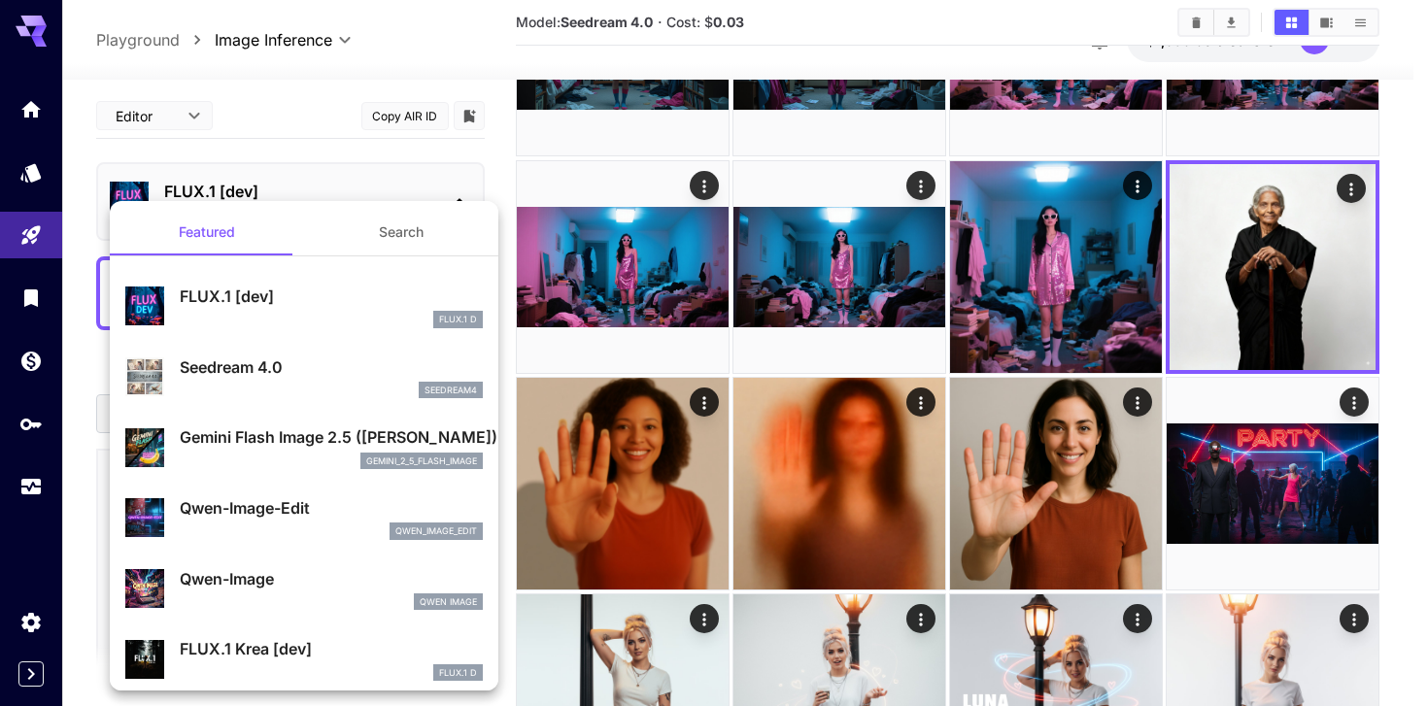
click at [340, 395] on div "seedream4" at bounding box center [331, 390] width 303 height 17
type input "**********"
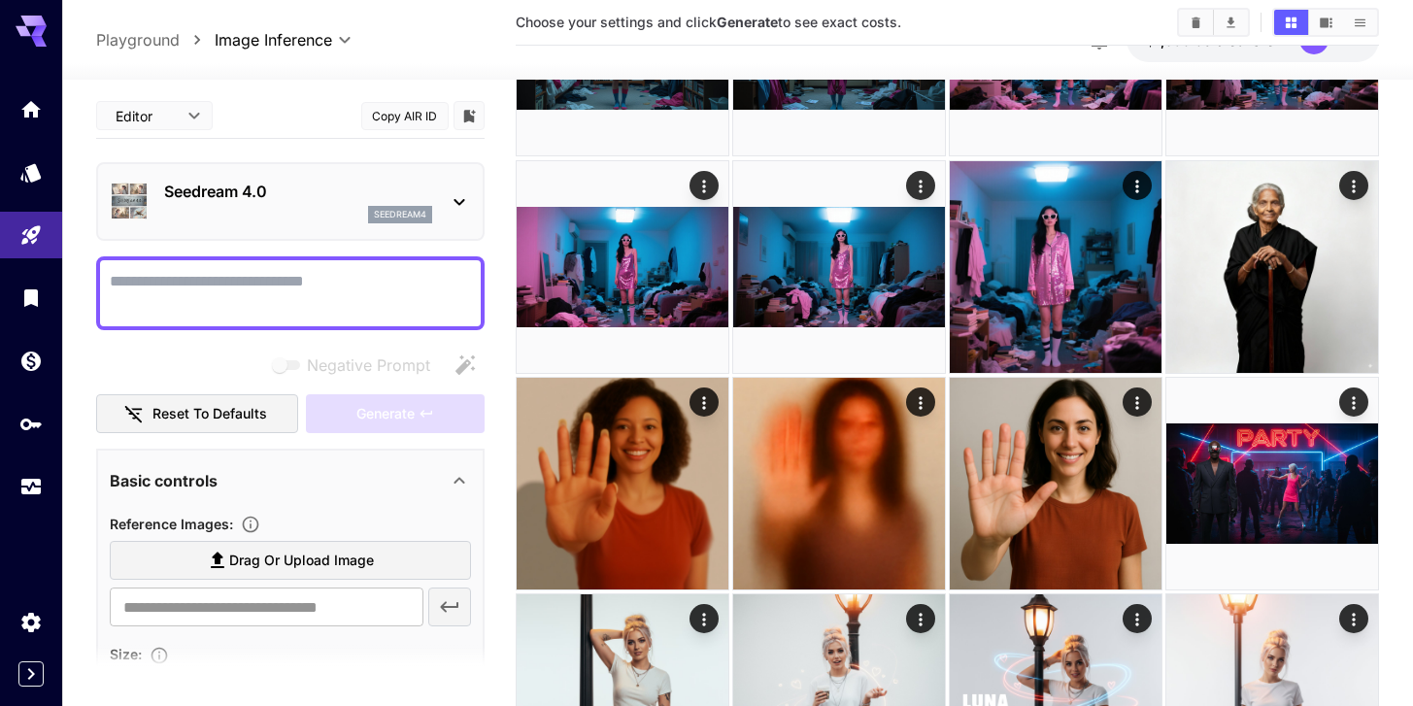
click at [368, 300] on textarea "Negative Prompt" at bounding box center [290, 293] width 361 height 47
paste textarea "**********"
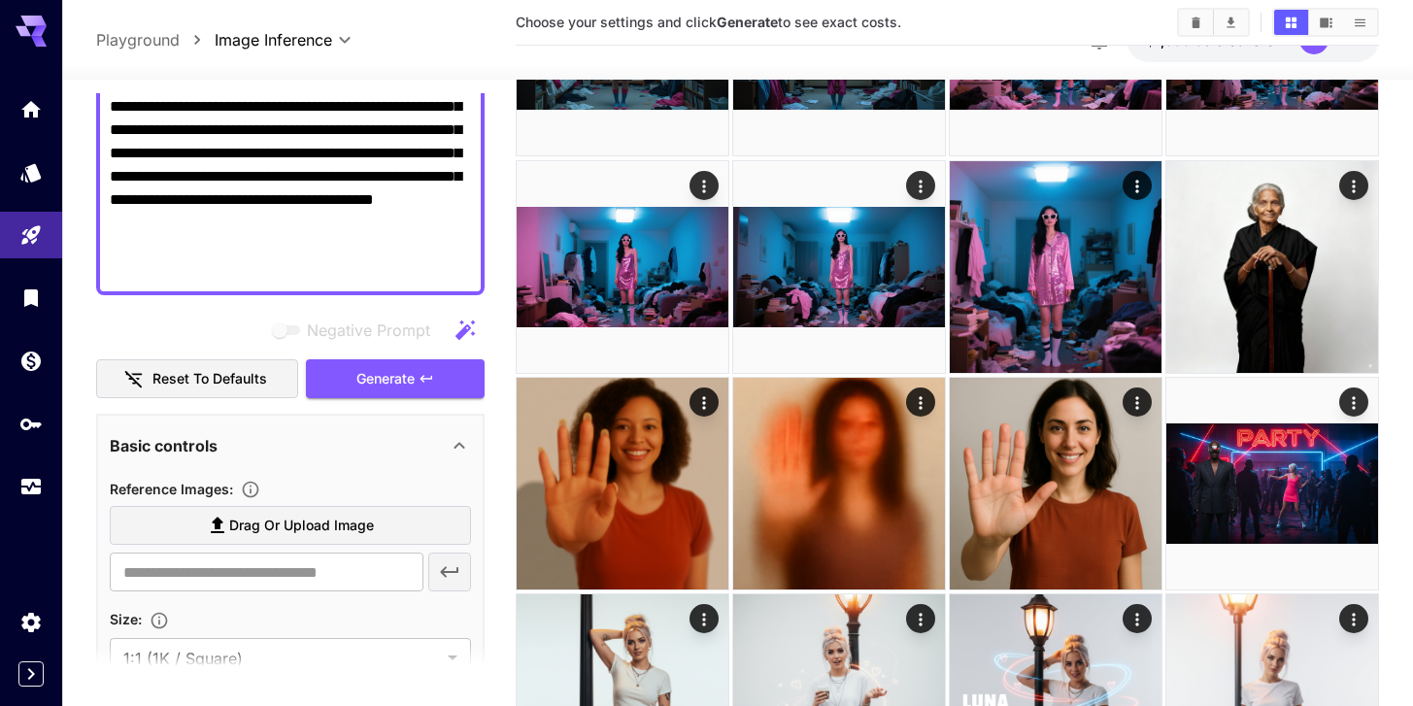
scroll to position [419, 0]
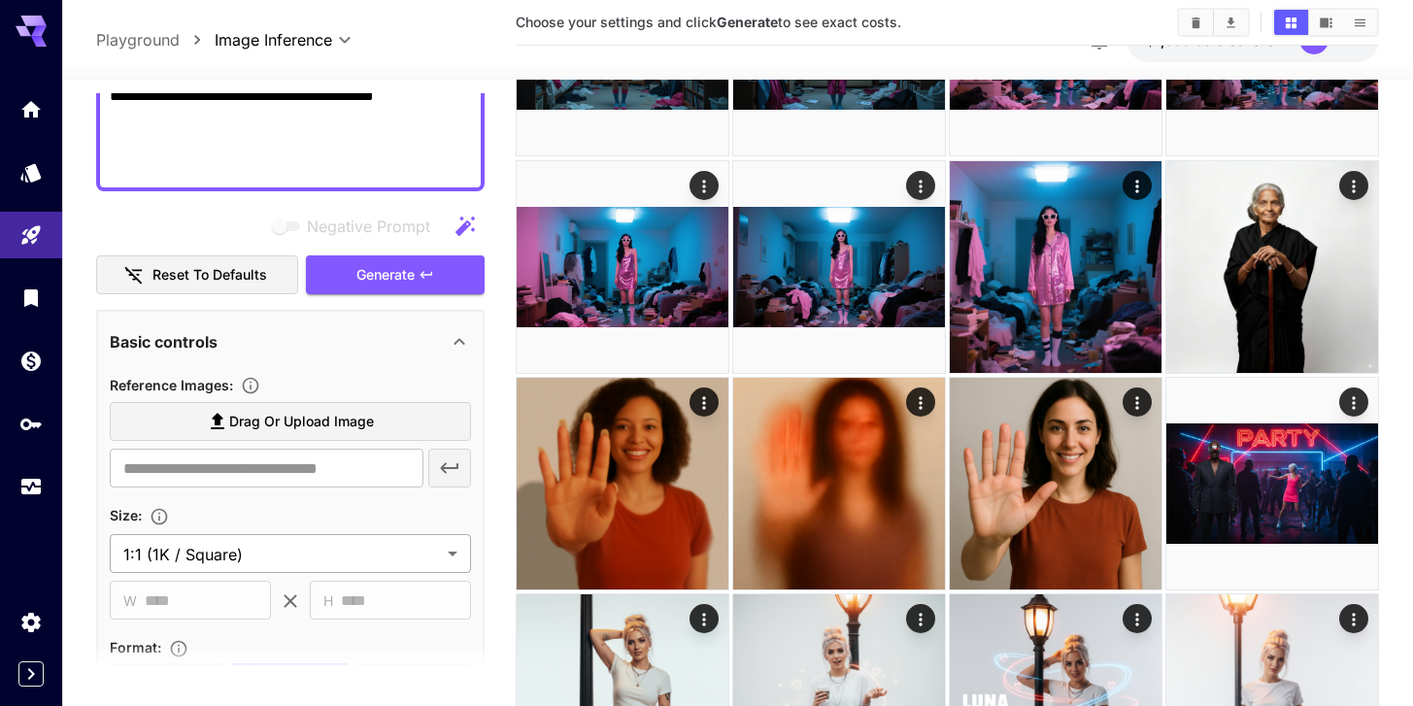
type textarea "**********"
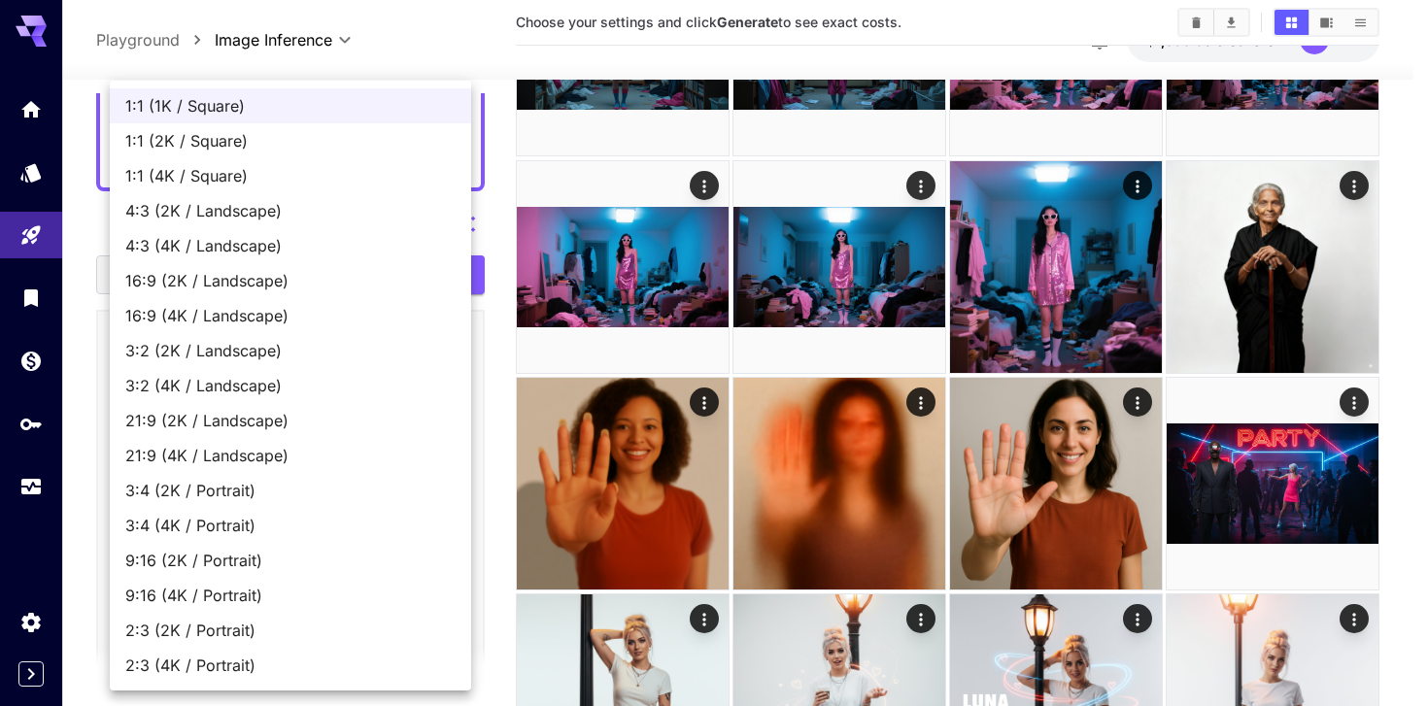
click at [301, 288] on span "16:9 (2K / Landscape)" at bounding box center [290, 280] width 330 height 23
type input "**********"
type input "****"
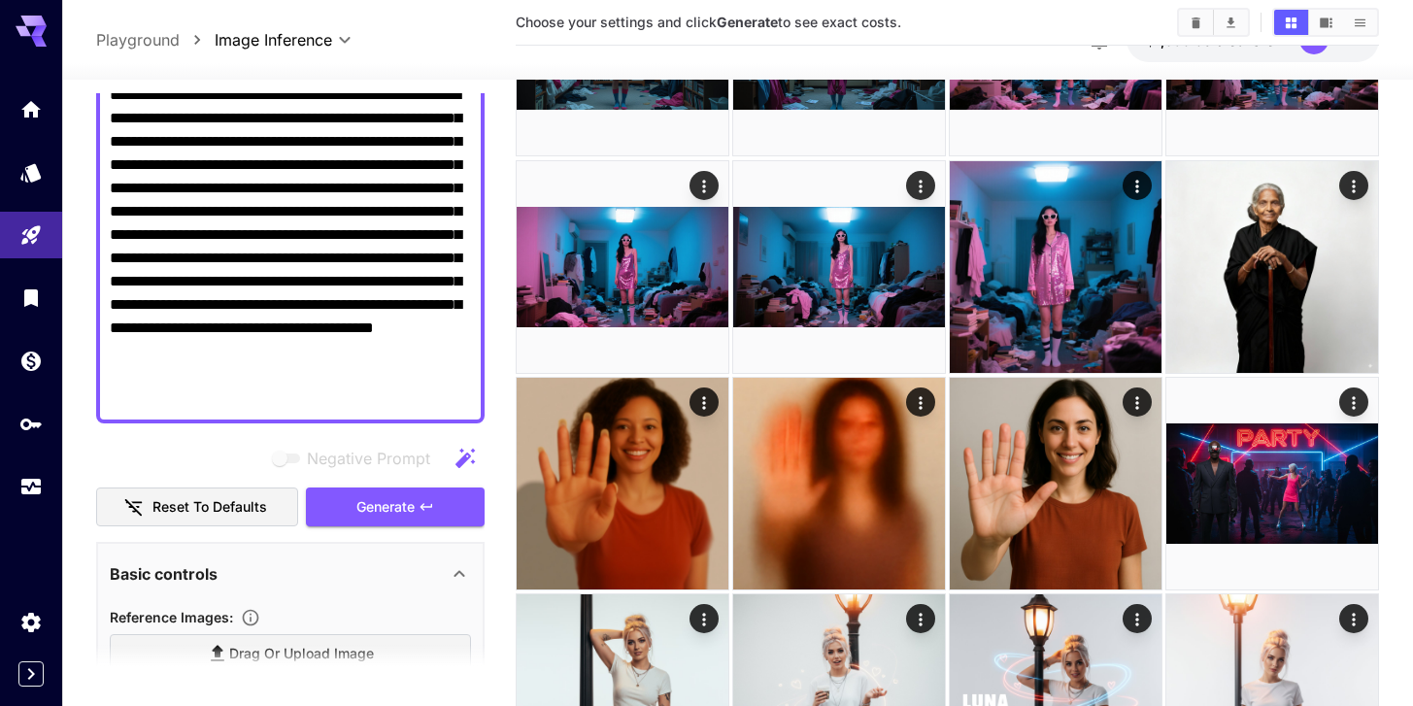
scroll to position [427, 0]
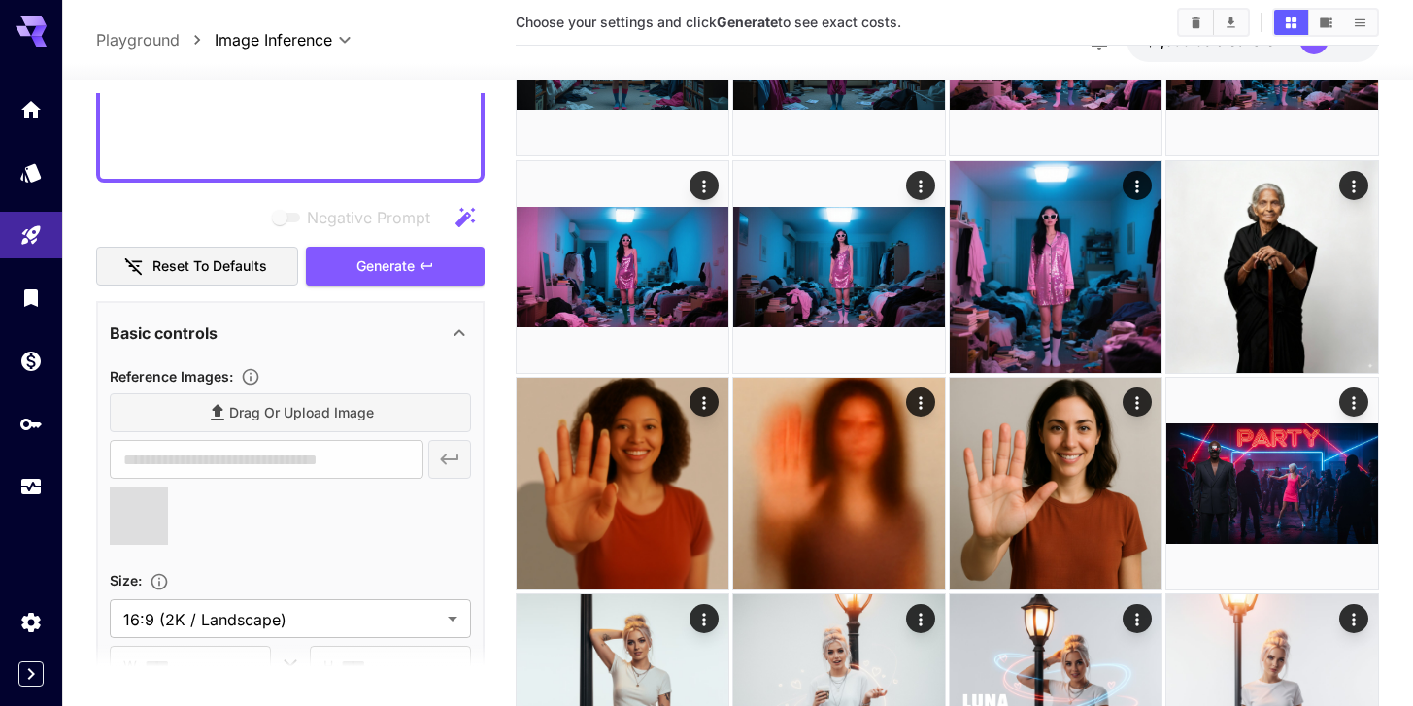
type input "**********"
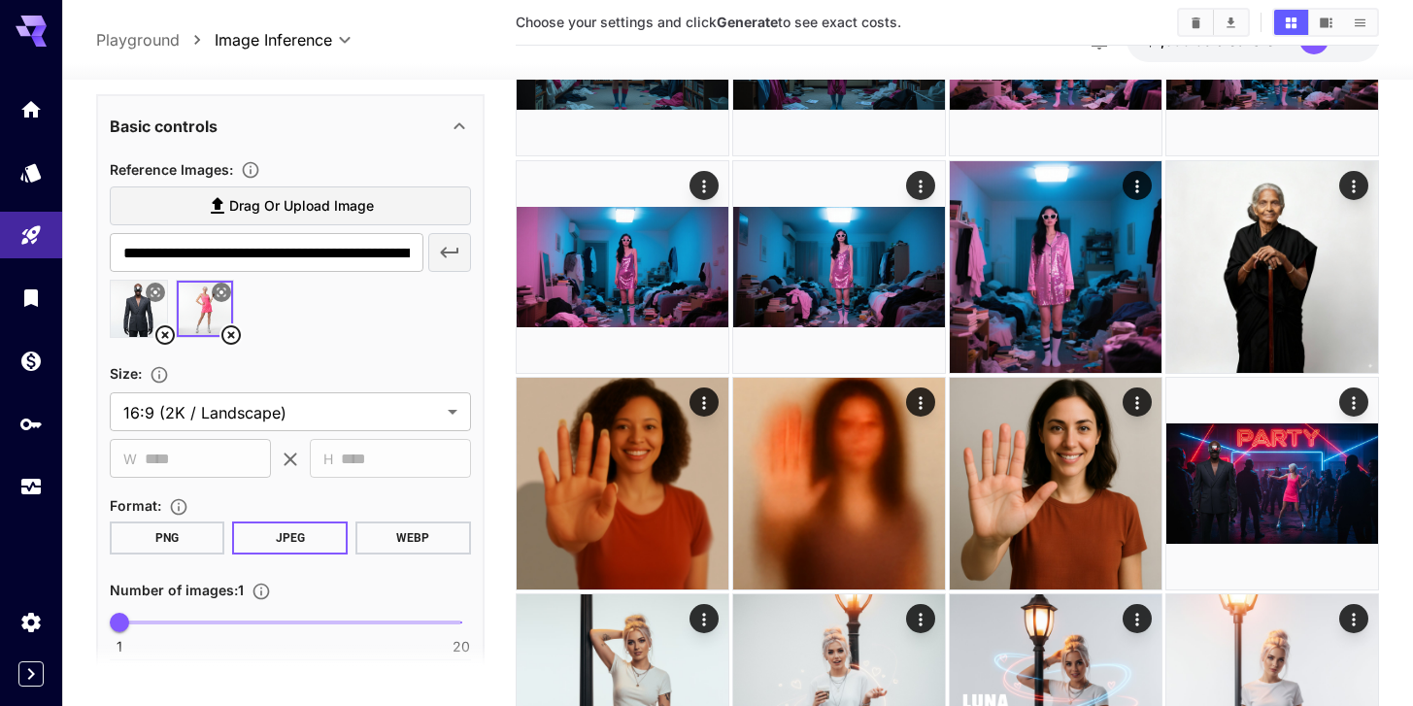
scroll to position [651, 0]
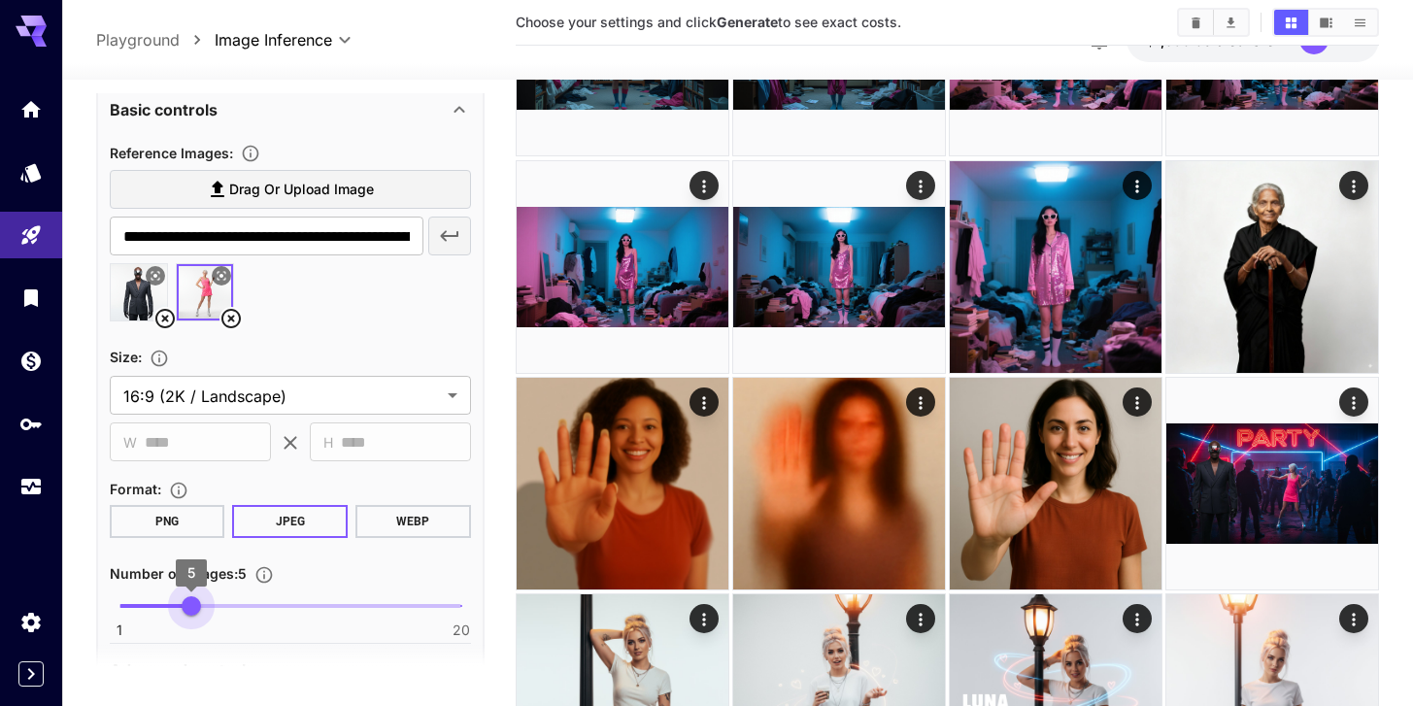
type input "*"
drag, startPoint x: 118, startPoint y: 604, endPoint x: 170, endPoint y: 603, distance: 52.5
click at [170, 603] on span "4" at bounding box center [172, 605] width 19 height 19
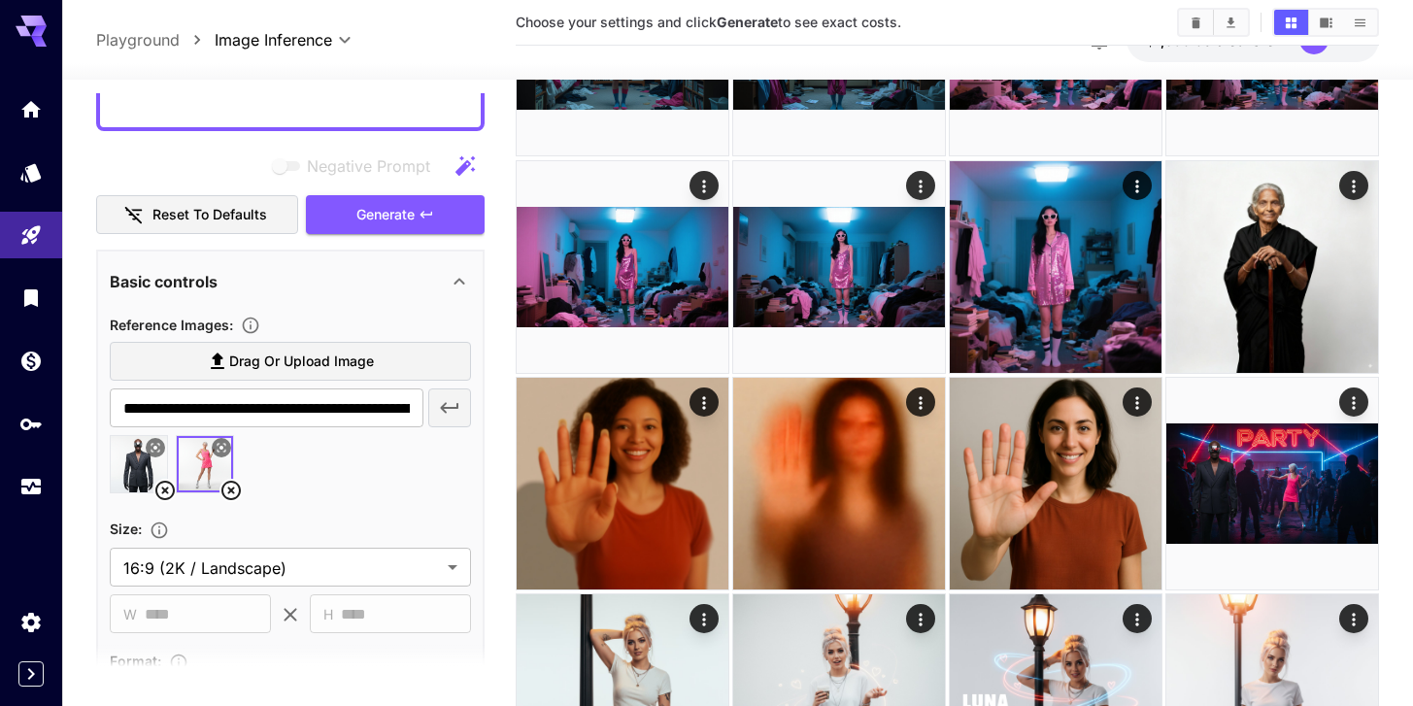
scroll to position [363, 0]
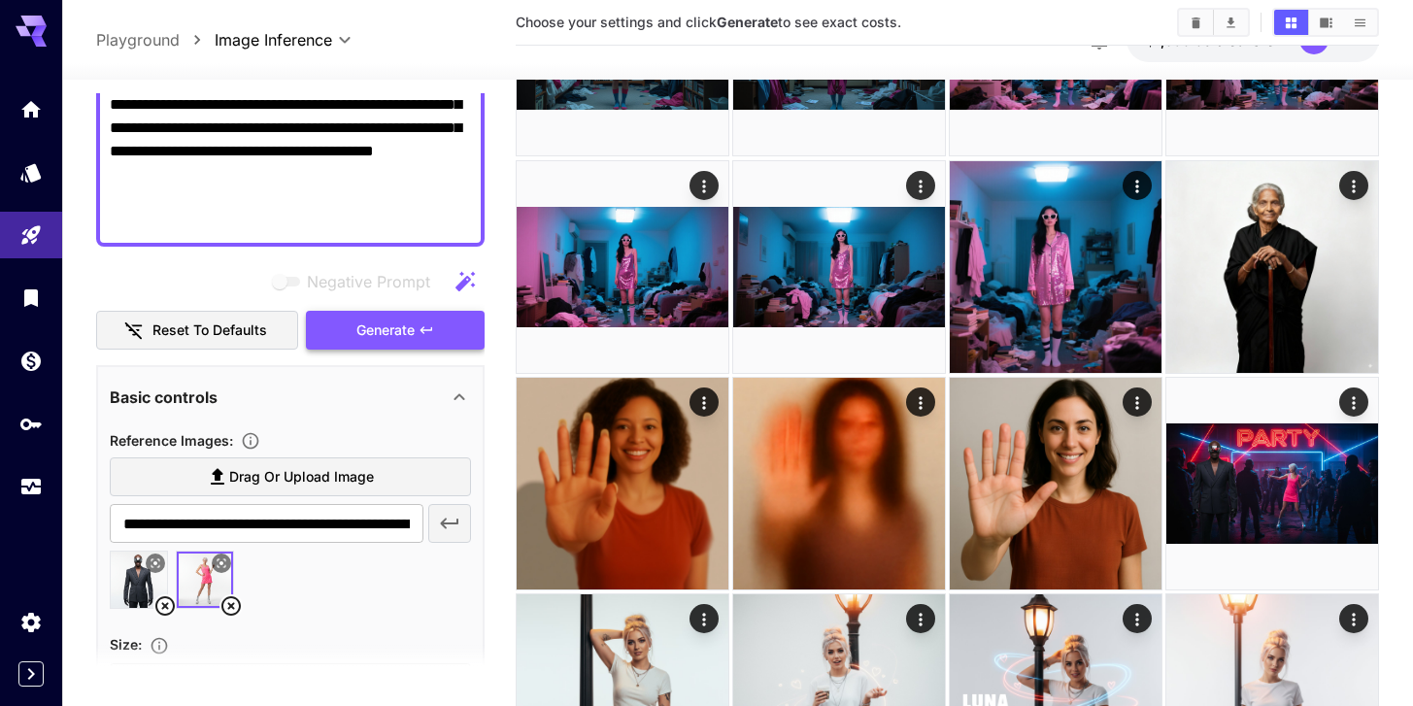
click at [362, 337] on span "Generate" at bounding box center [385, 331] width 58 height 24
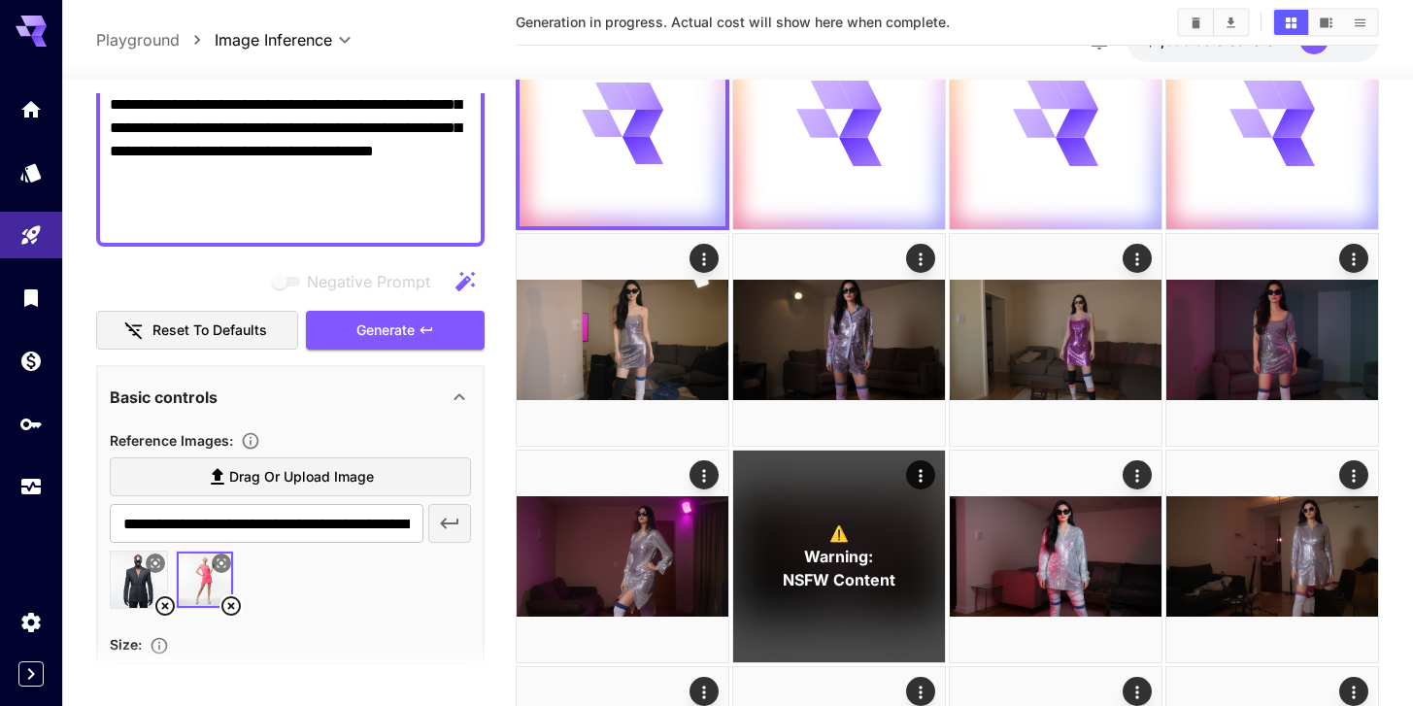
scroll to position [0, 0]
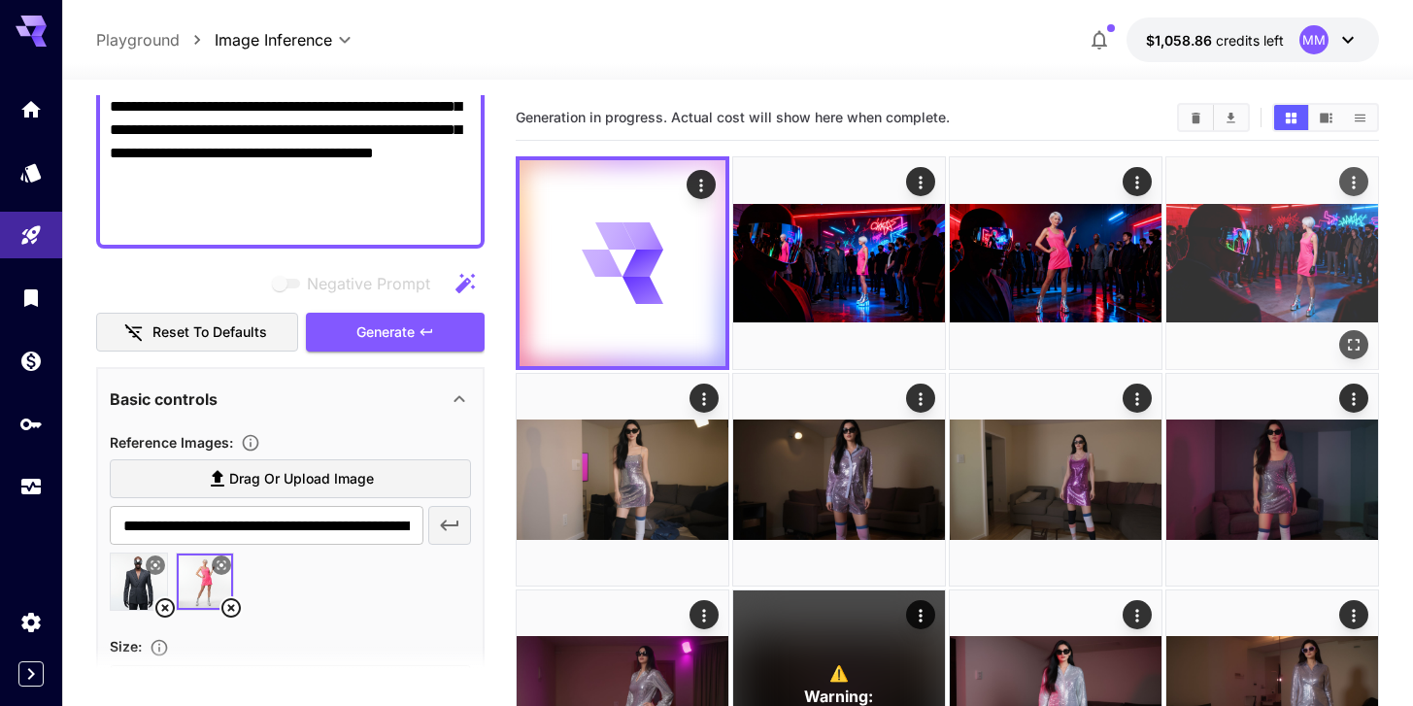
click at [1292, 267] on img at bounding box center [1273, 263] width 212 height 212
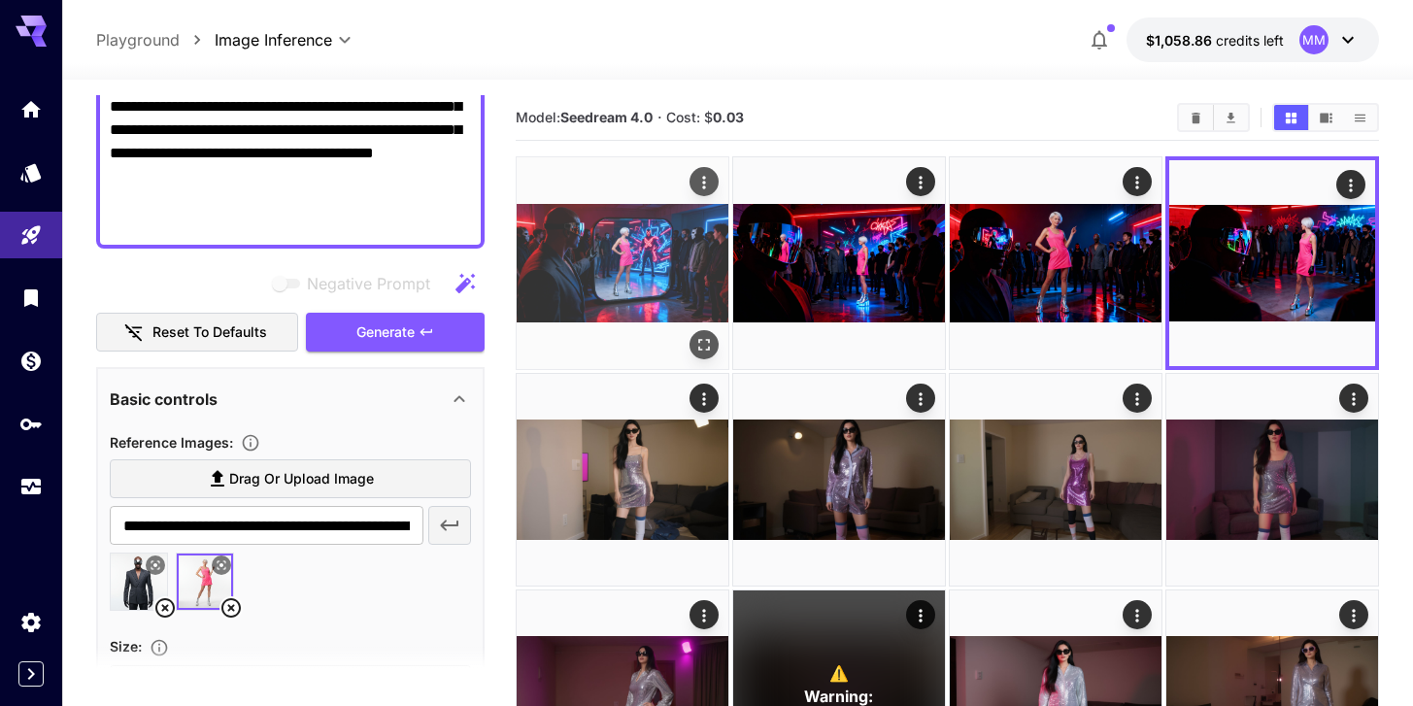
click at [663, 252] on img at bounding box center [623, 263] width 212 height 212
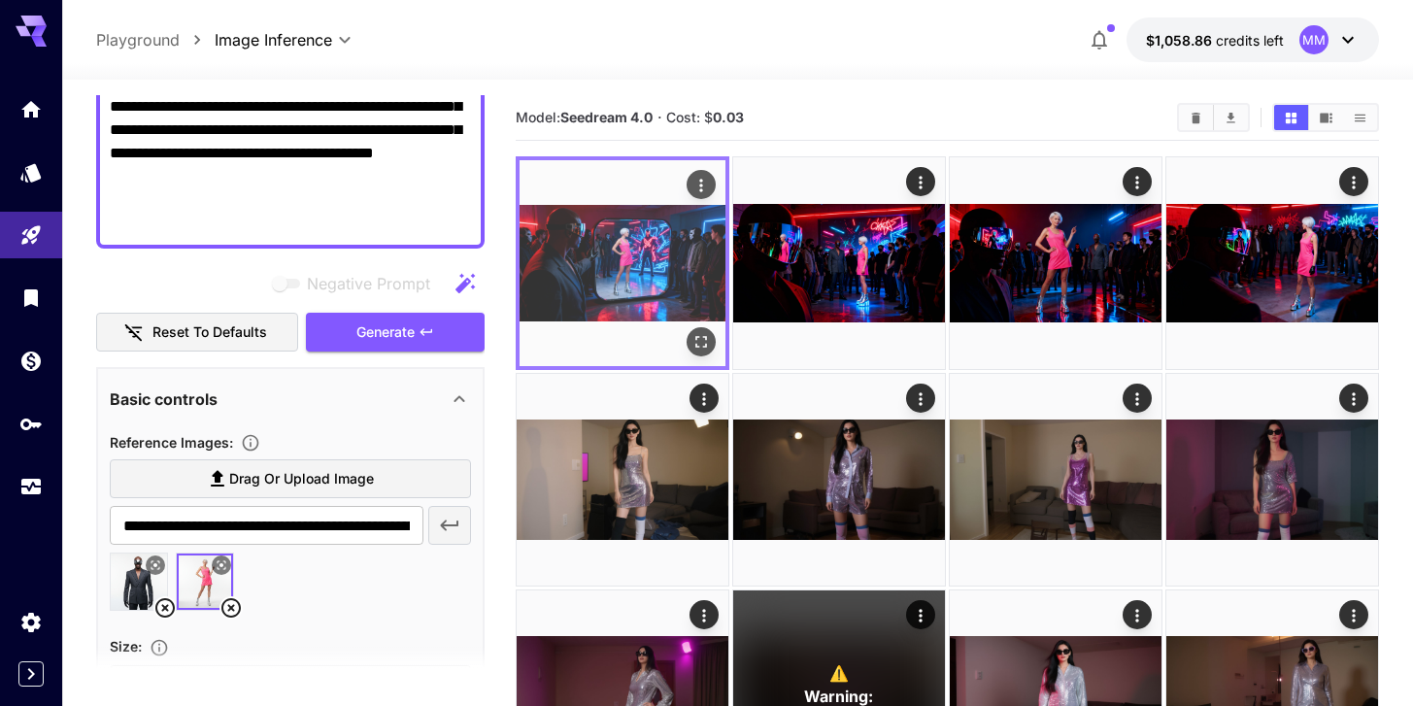
click at [698, 341] on icon "Open in fullscreen" at bounding box center [701, 341] width 19 height 19
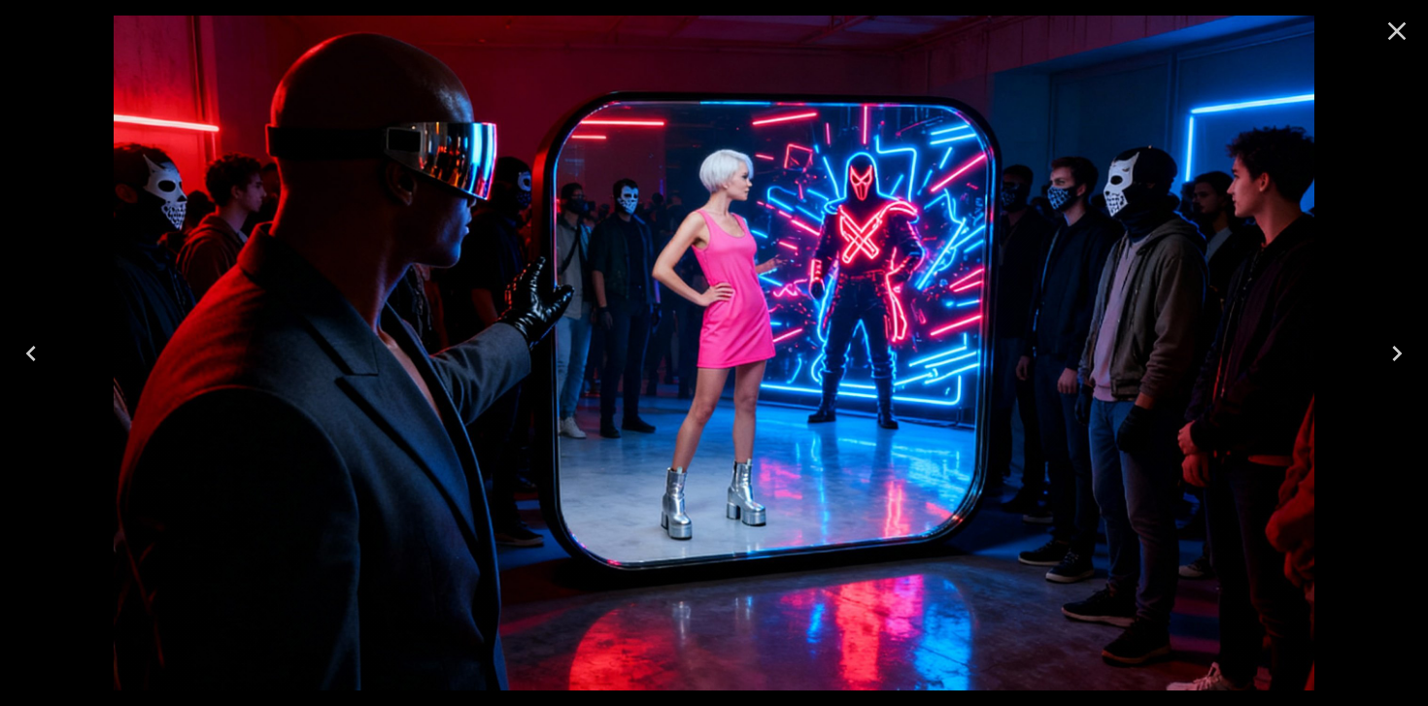
click at [1402, 356] on icon "Next" at bounding box center [1396, 353] width 31 height 31
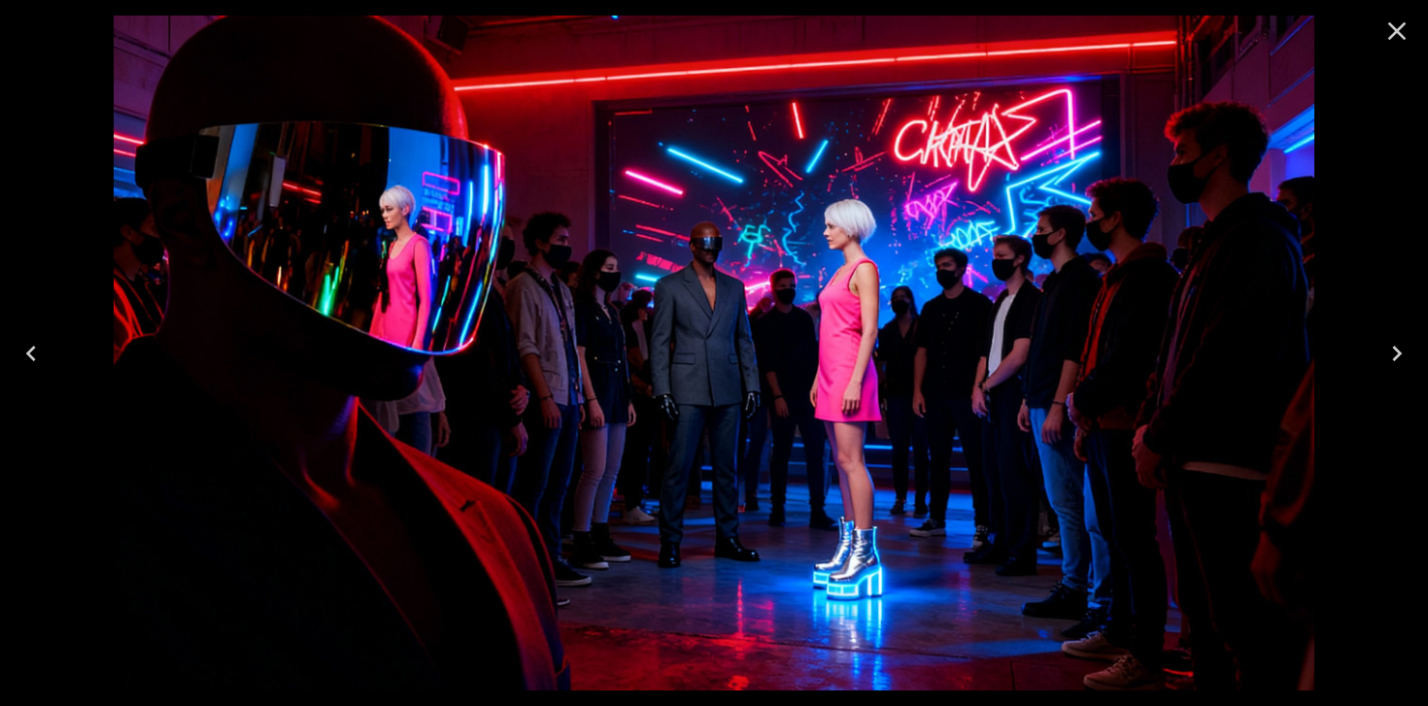
click at [1402, 356] on icon "Next" at bounding box center [1396, 353] width 31 height 31
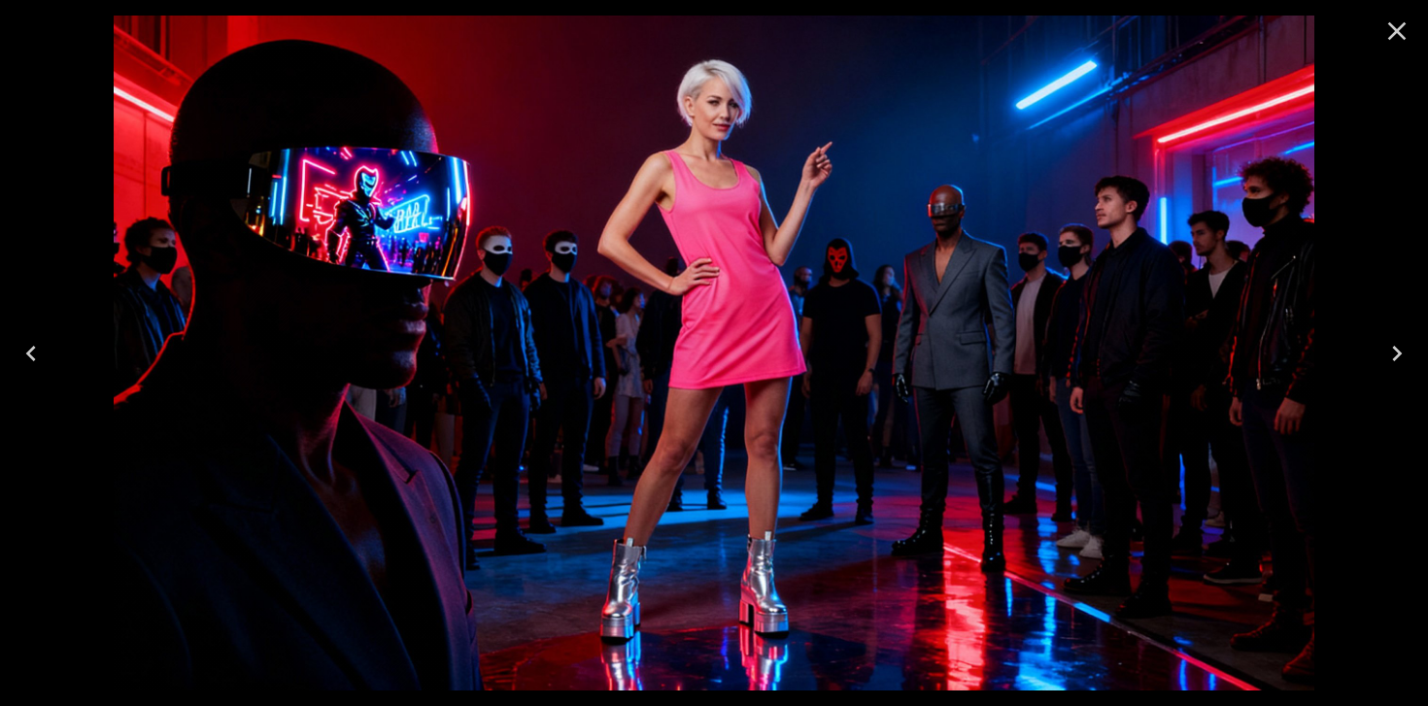
click at [1402, 356] on icon "Next" at bounding box center [1396, 353] width 31 height 31
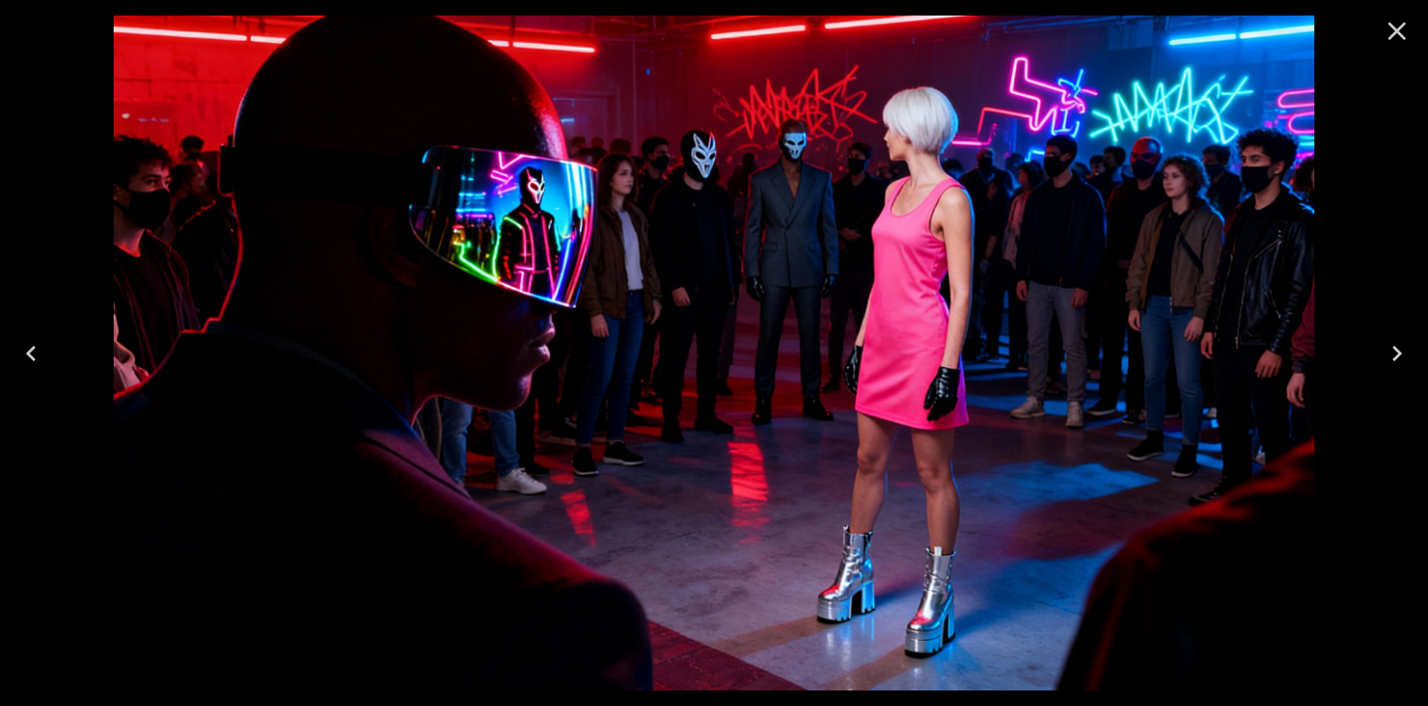
click at [49, 358] on button "Previous" at bounding box center [31, 354] width 62 height 78
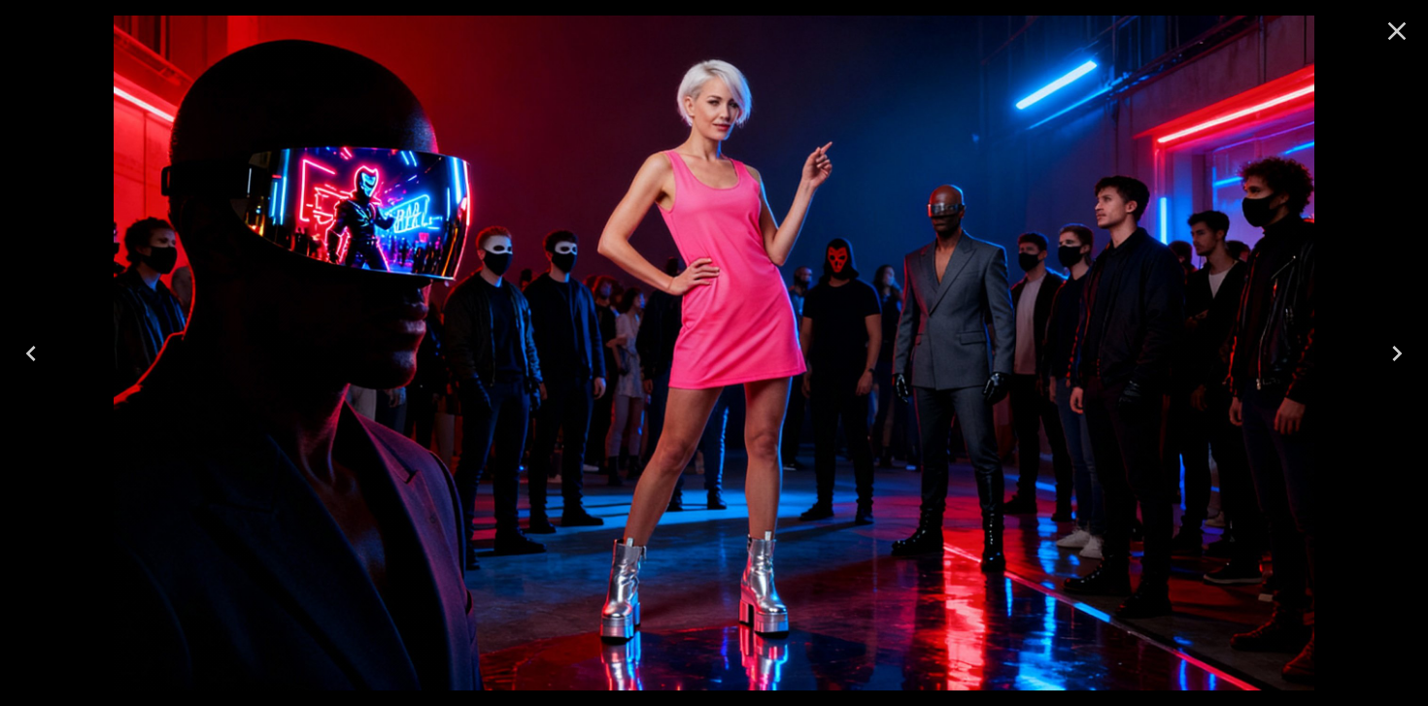
click at [1406, 360] on icon "Next" at bounding box center [1396, 353] width 31 height 31
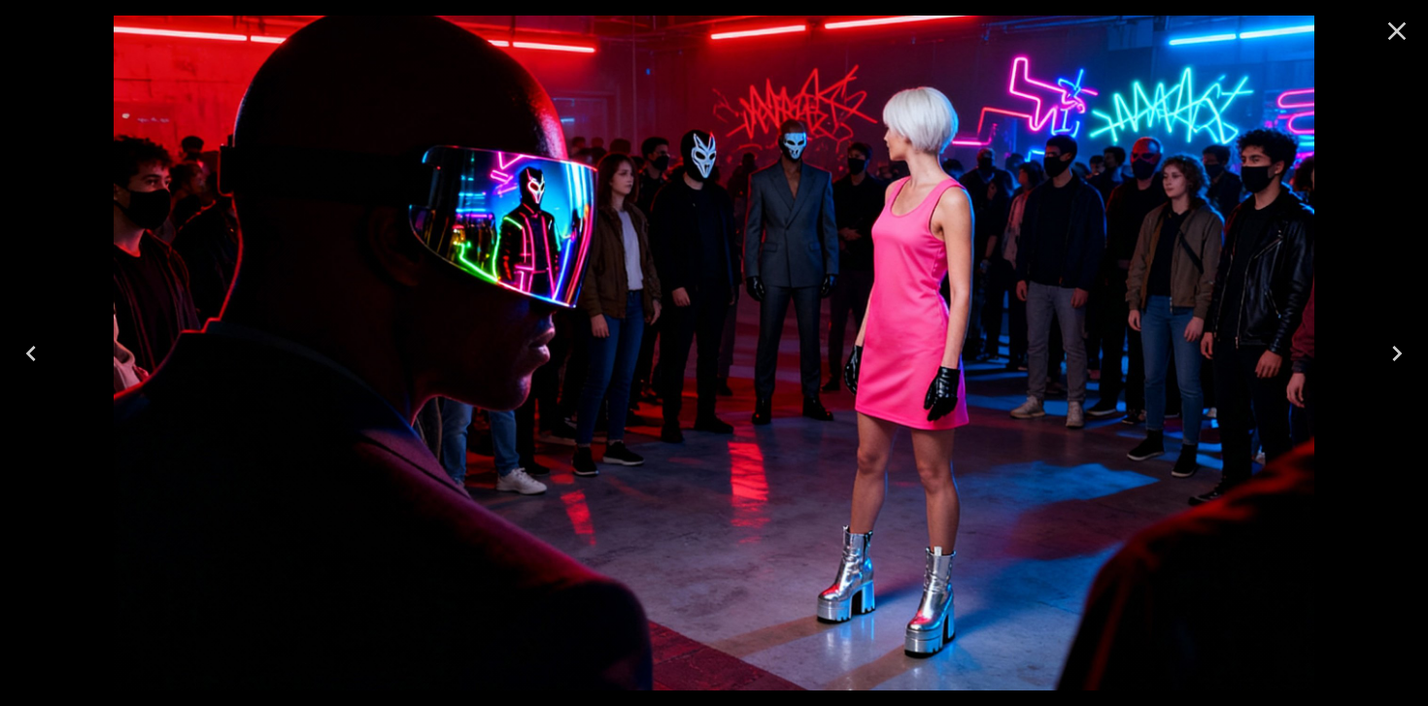
click at [1406, 360] on icon "Next" at bounding box center [1396, 353] width 31 height 31
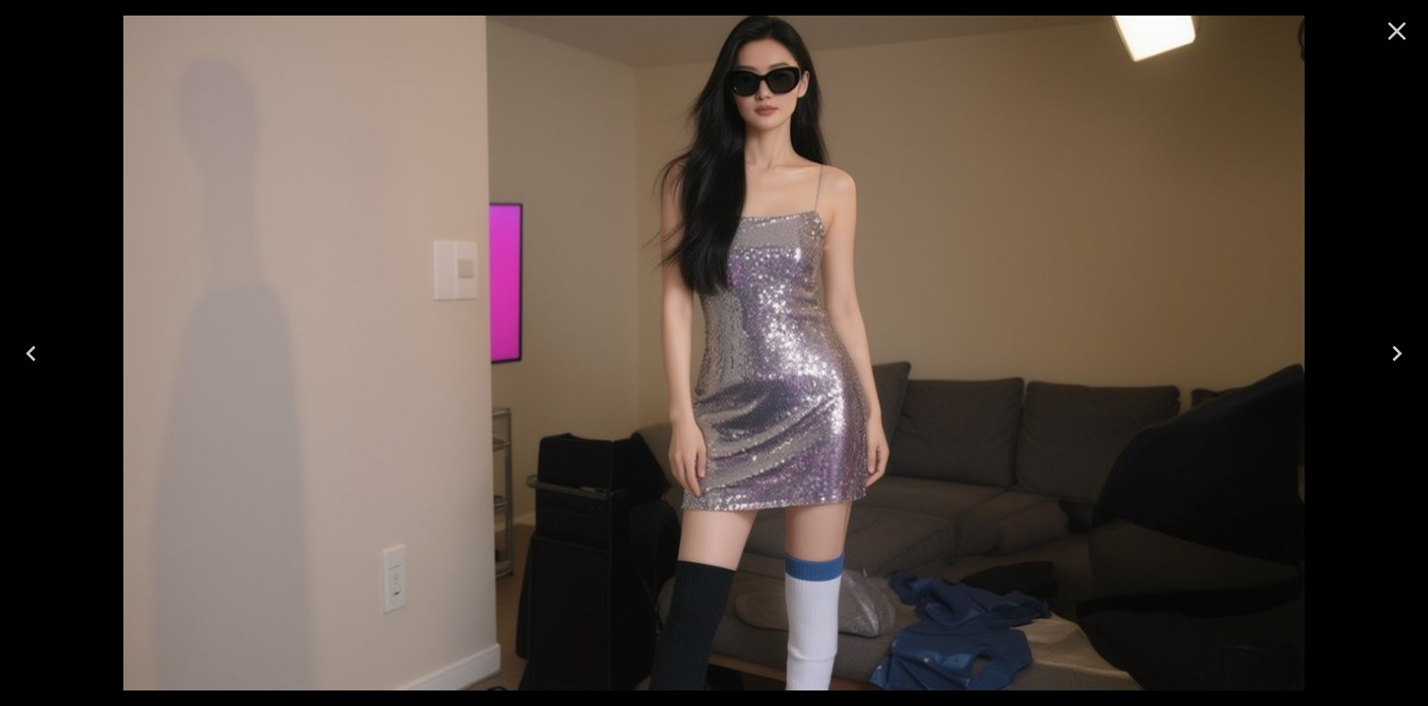
click at [1396, 7] on div at bounding box center [1397, 31] width 62 height 62
click at [1393, 35] on icon "Close" at bounding box center [1397, 31] width 18 height 18
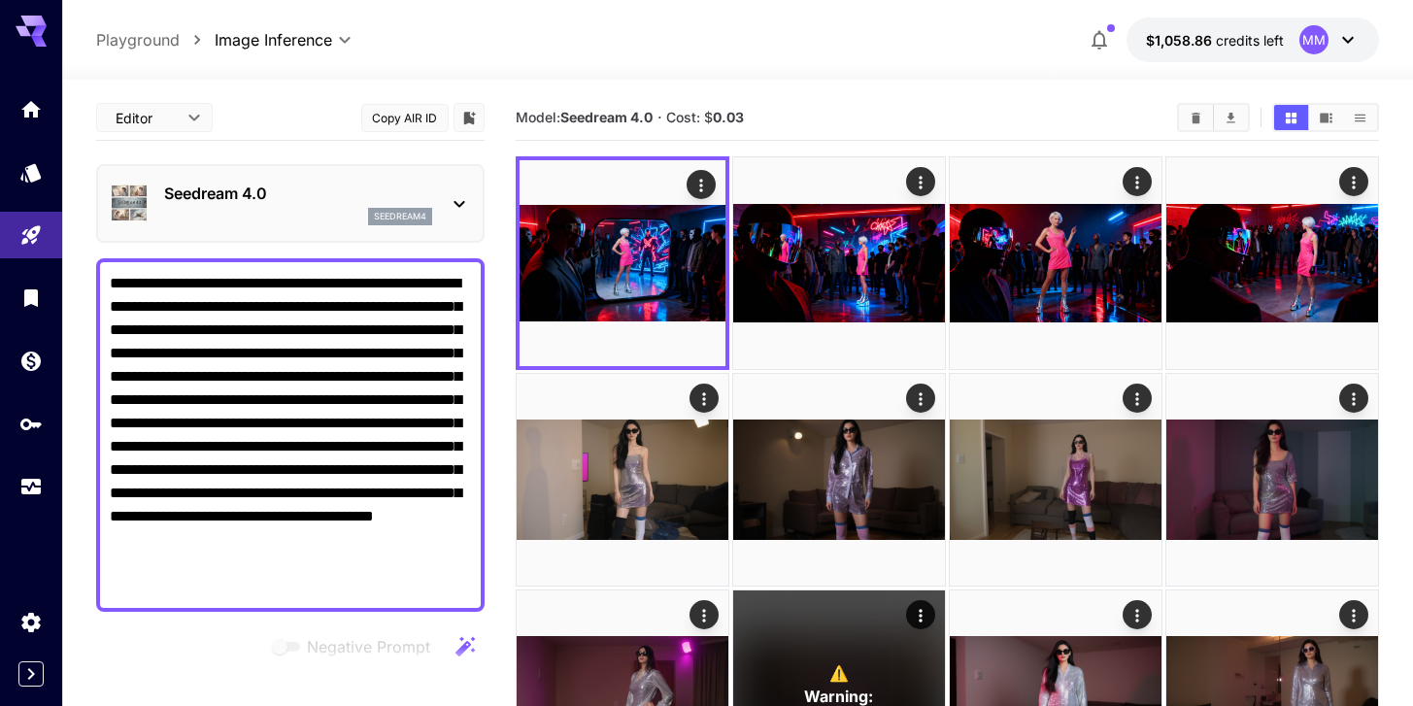
click at [321, 192] on p "Seedream 4.0" at bounding box center [298, 193] width 268 height 23
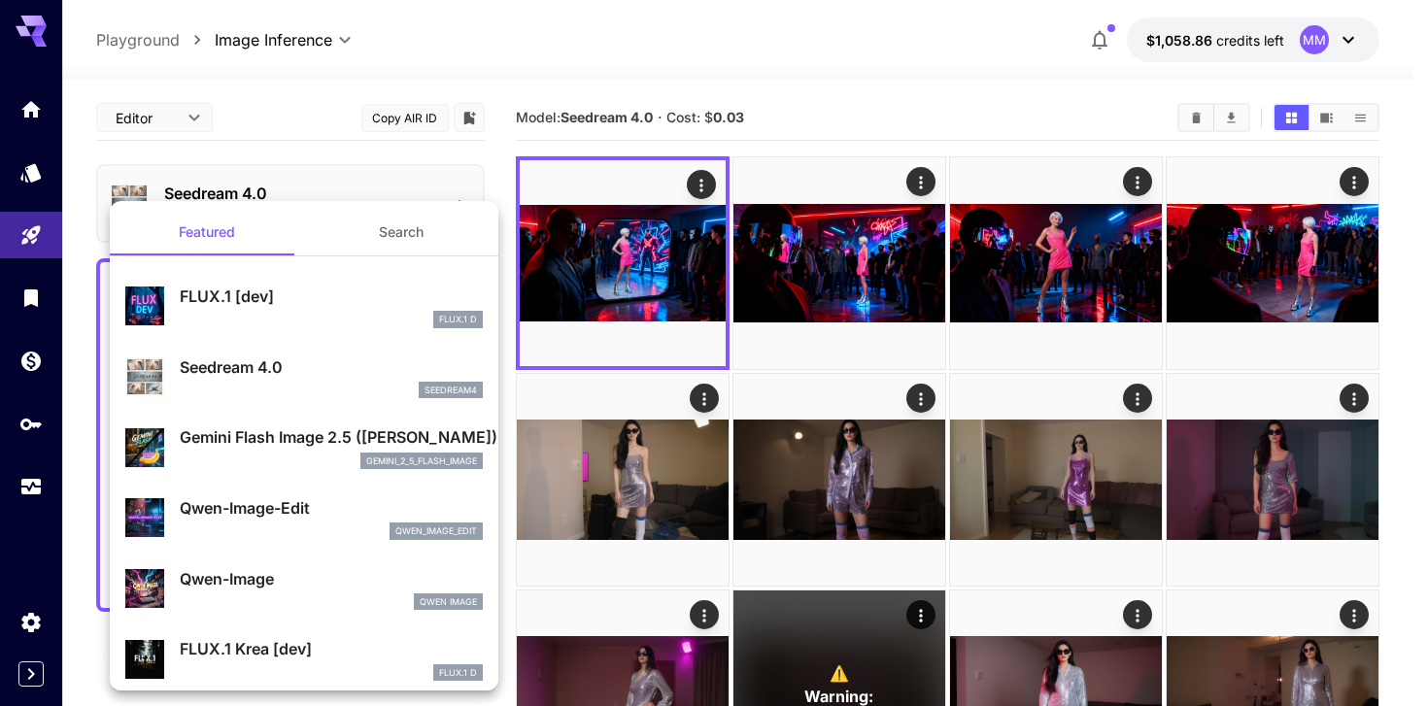
click at [332, 141] on div at bounding box center [714, 353] width 1428 height 706
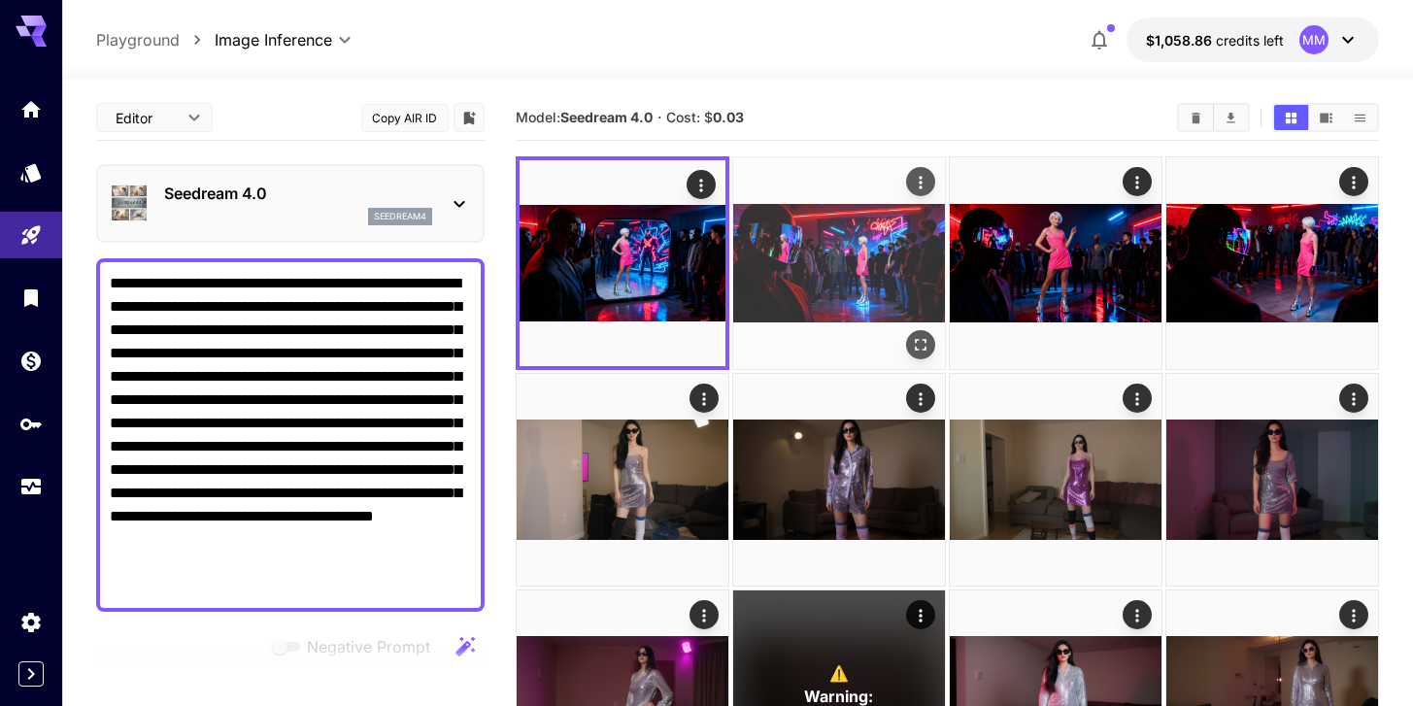
click at [810, 303] on img at bounding box center [839, 263] width 212 height 212
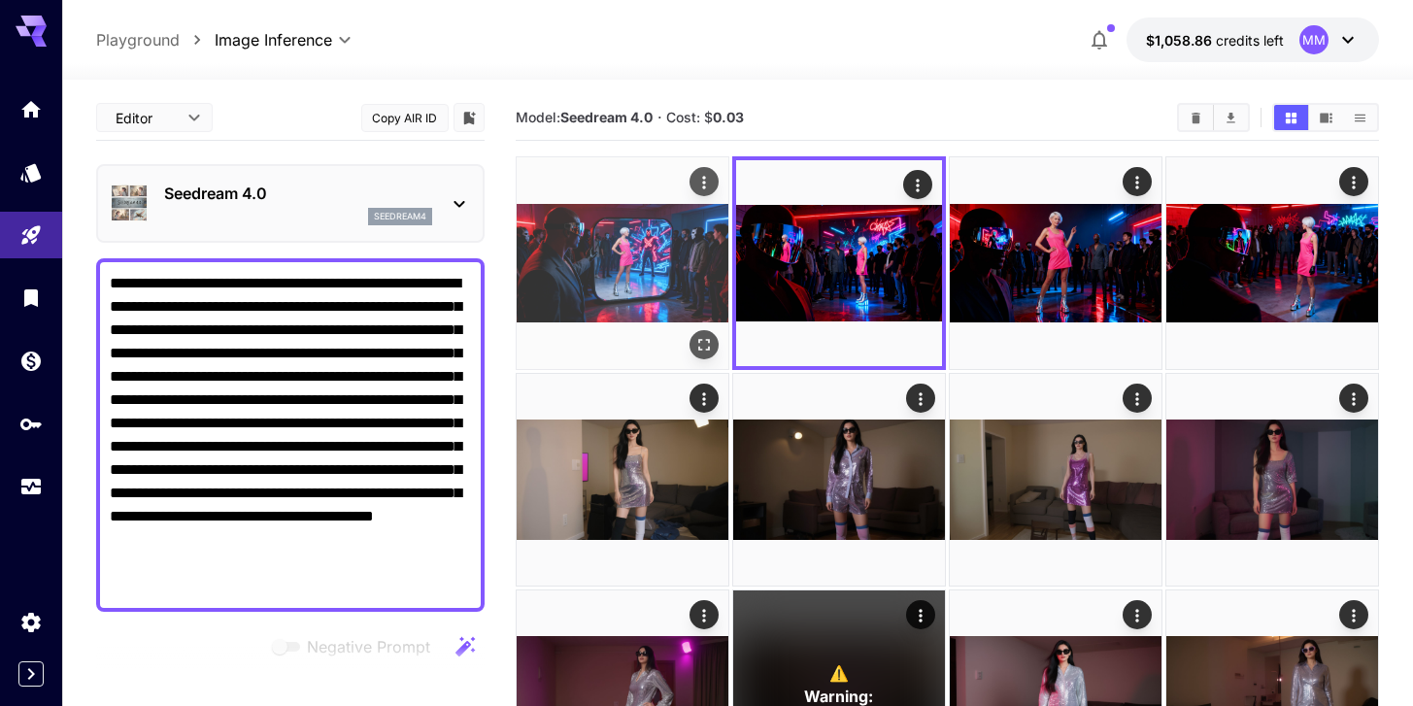
click at [658, 298] on img at bounding box center [623, 263] width 212 height 212
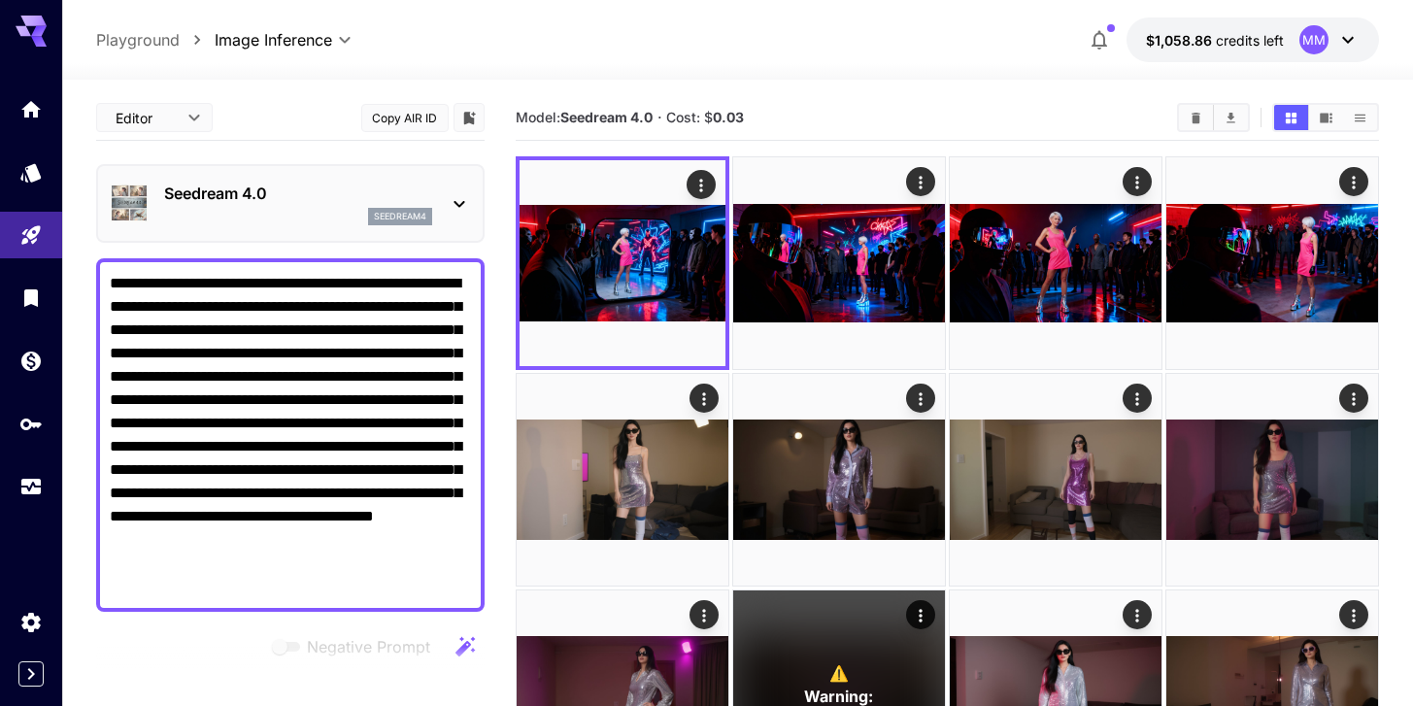
click at [325, 168] on div "Seedream 4.0 seedream4" at bounding box center [290, 203] width 389 height 79
click at [318, 212] on div "seedream4" at bounding box center [298, 216] width 268 height 17
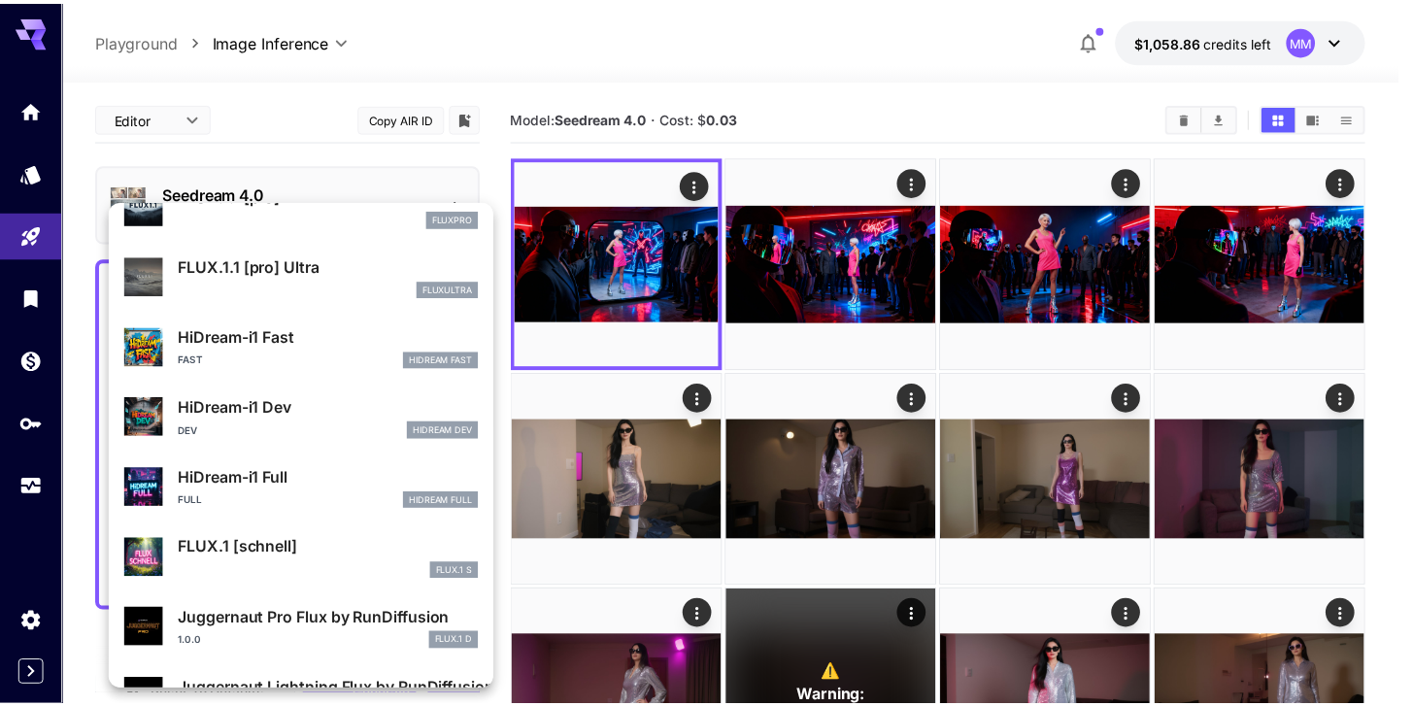
scroll to position [1572, 0]
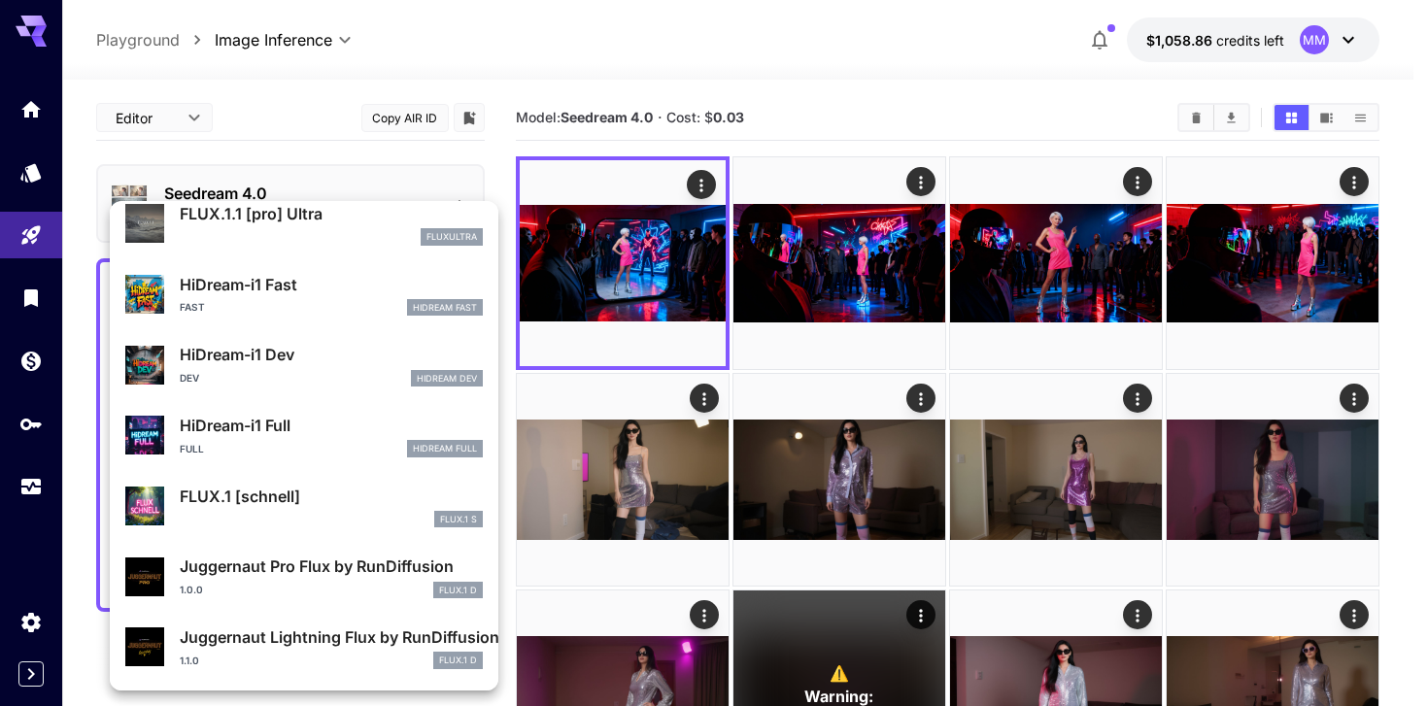
click at [961, 50] on div at bounding box center [714, 353] width 1428 height 706
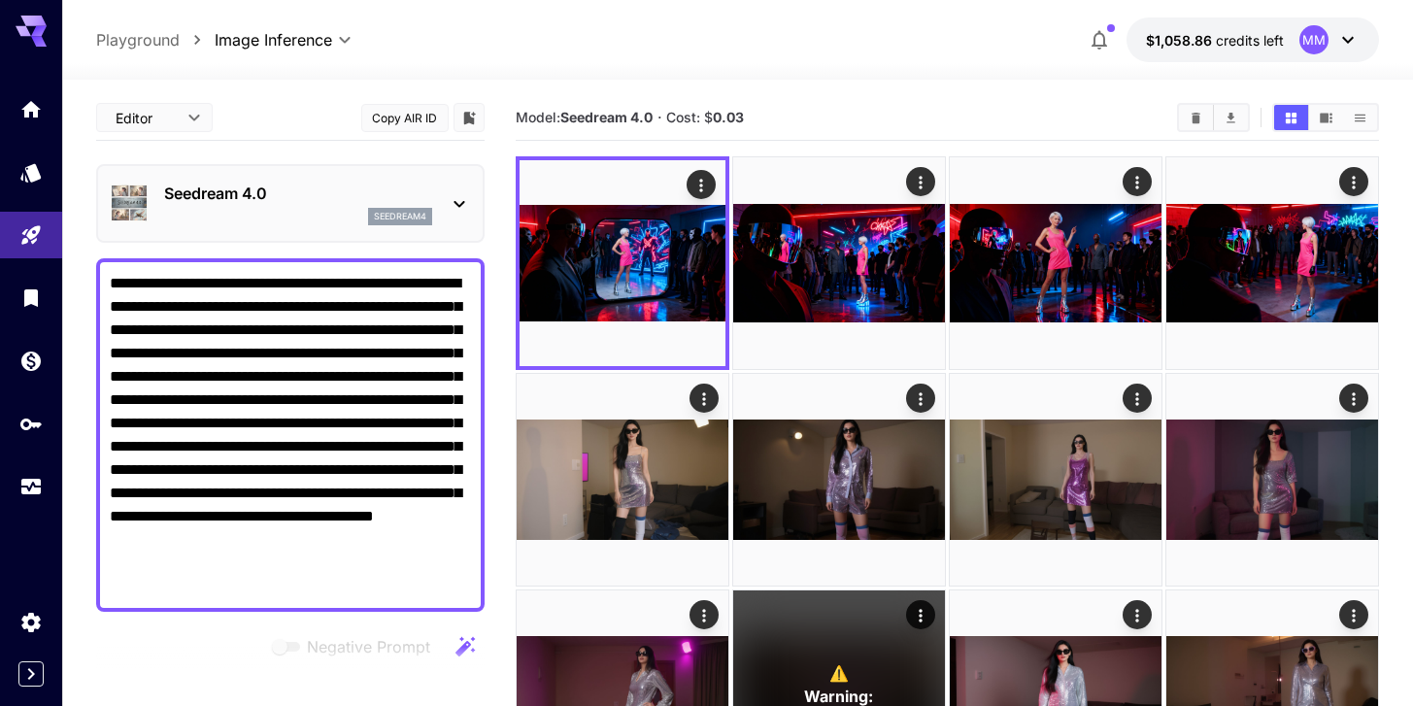
click at [426, 201] on p "Seedream 4.0" at bounding box center [298, 193] width 268 height 23
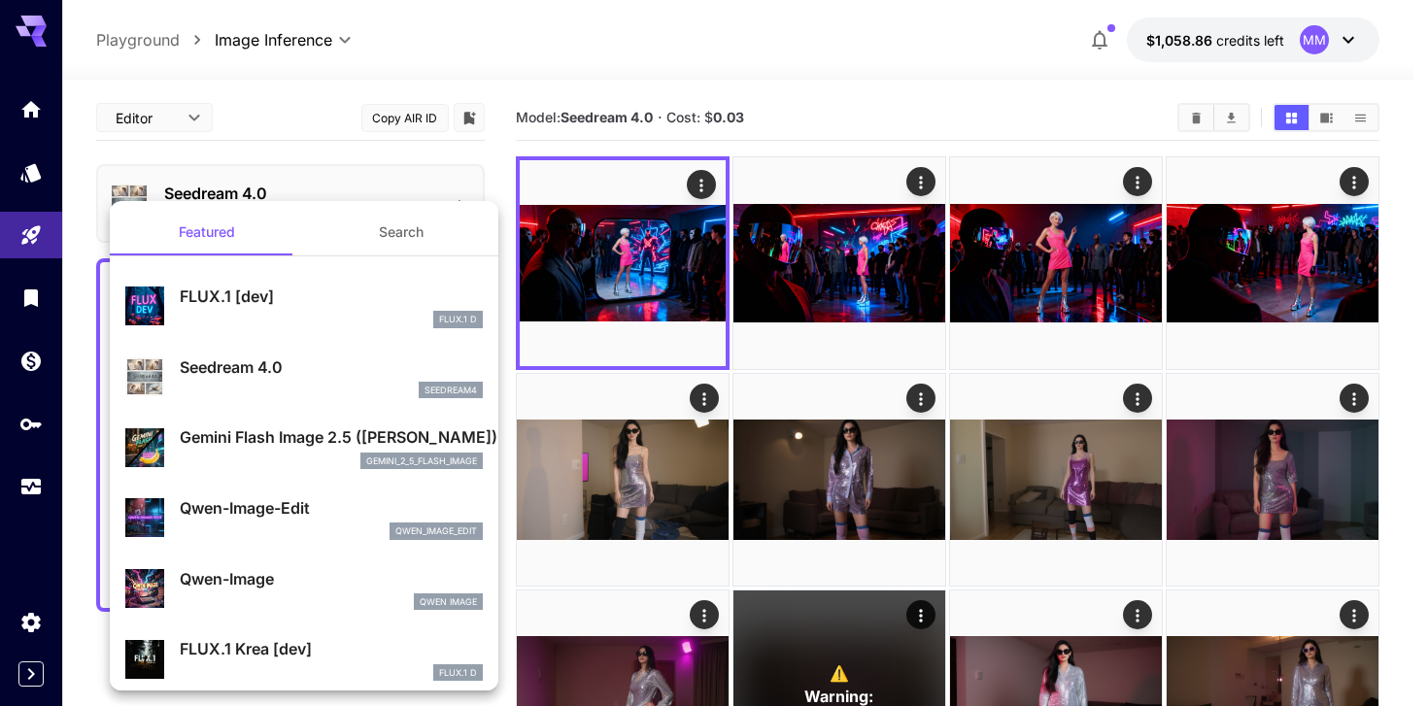
click at [52, 279] on div at bounding box center [714, 353] width 1428 height 706
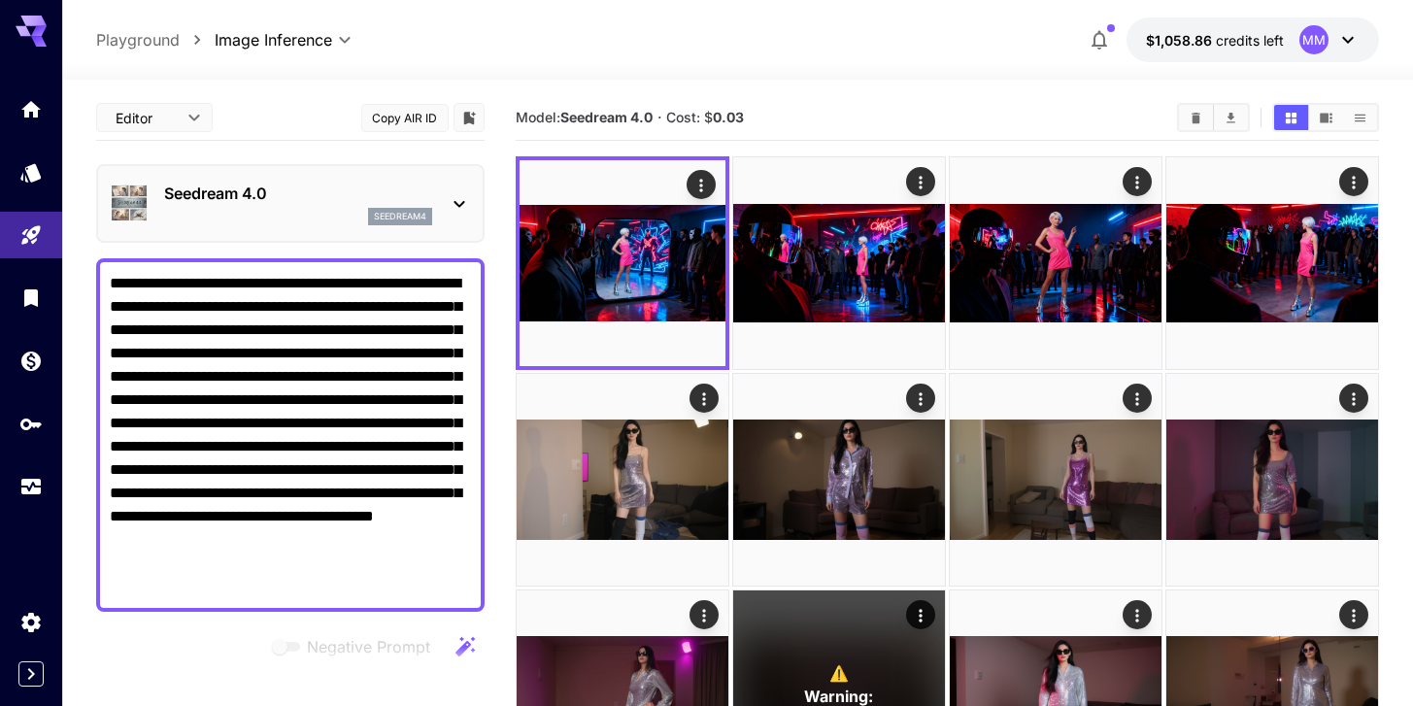
click at [39, 297] on div "Featured Search FLUX.1 [dev] FLUX.1 D Seedream 4.0 seedream4 Gemini Flash Image…" at bounding box center [194, 291] width 389 height 583
click at [29, 306] on div "Library" at bounding box center [32, 328] width 65 height 44
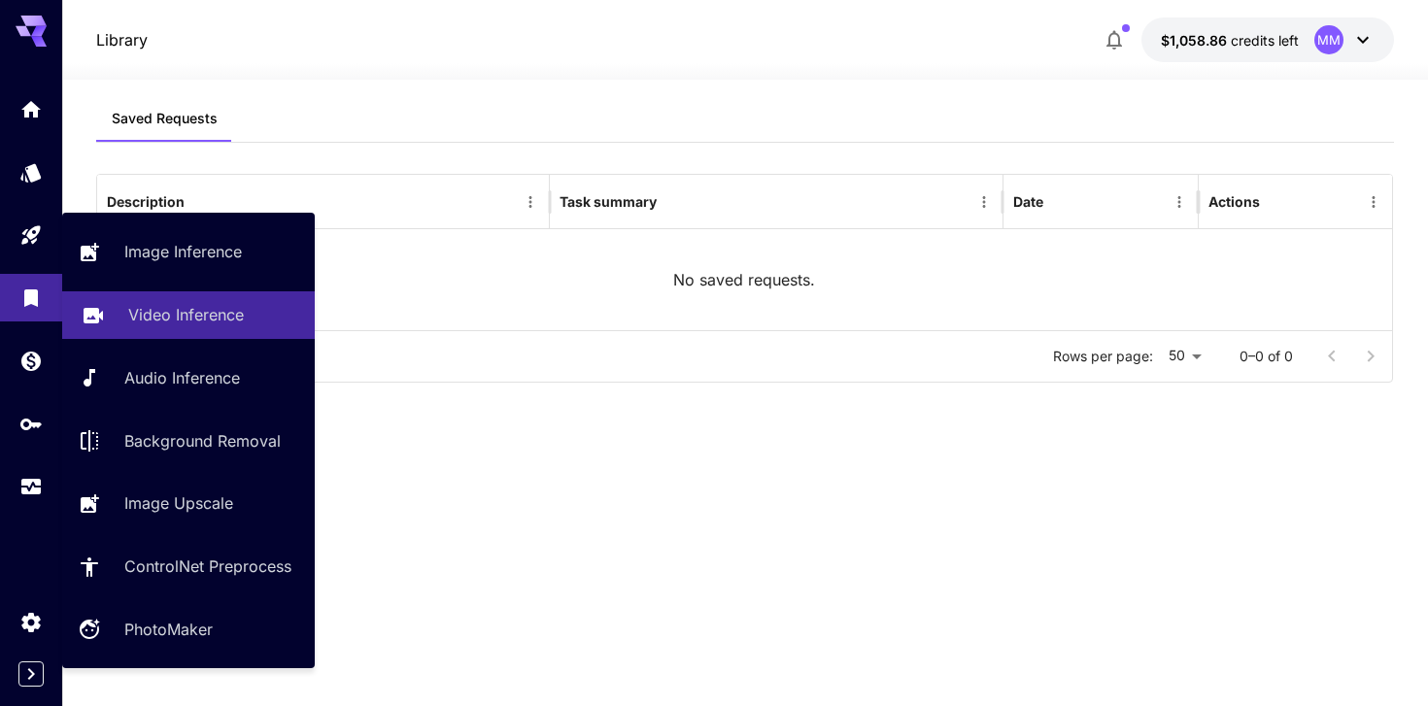
click at [167, 309] on p "Video Inference" at bounding box center [186, 314] width 116 height 23
